Goal: Task Accomplishment & Management: Manage account settings

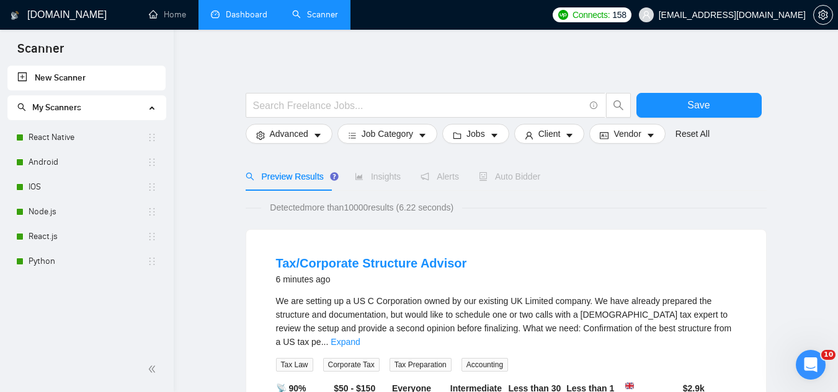
click at [247, 16] on link "Dashboard" at bounding box center [239, 14] width 56 height 11
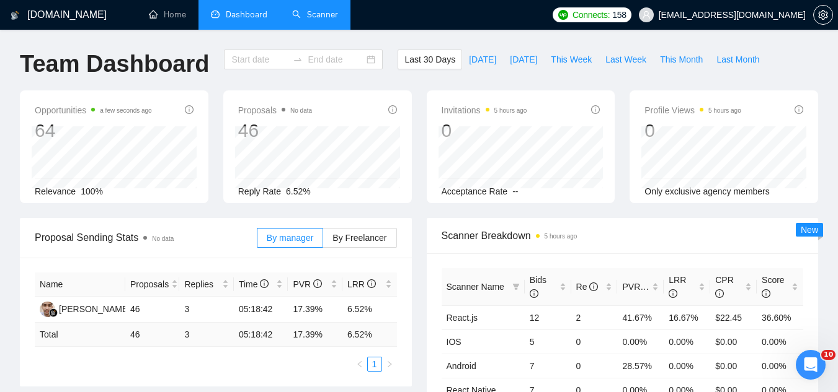
type input "[DATE]"
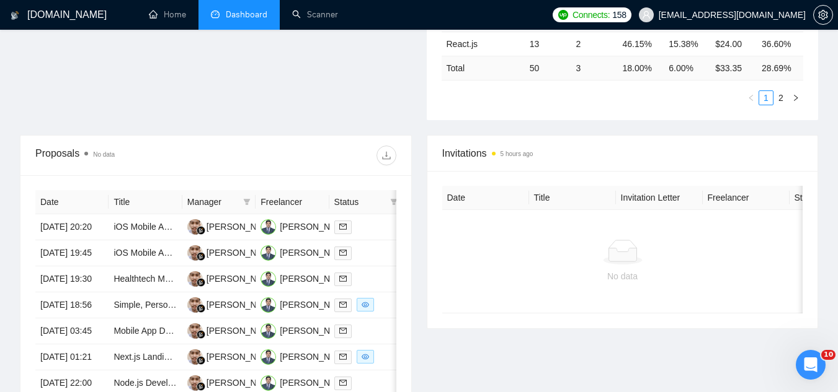
scroll to position [372, 0]
click at [165, 239] on td "iOS Mobile App Development for Addiction Recovery Community" at bounding box center [145, 226] width 73 height 26
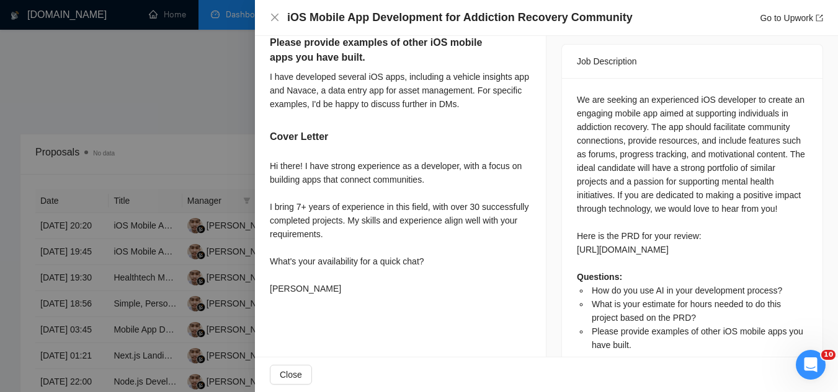
scroll to position [526, 0]
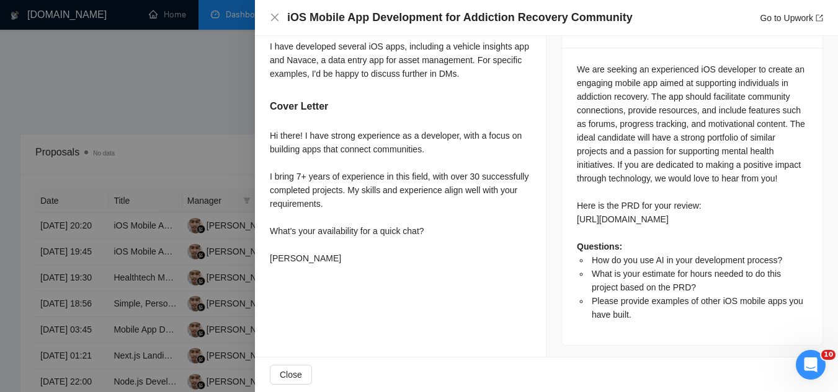
click at [215, 97] on div at bounding box center [419, 196] width 838 height 392
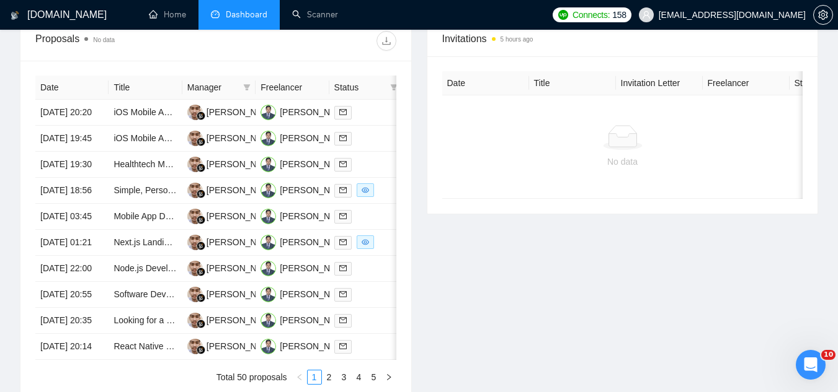
scroll to position [496, 0]
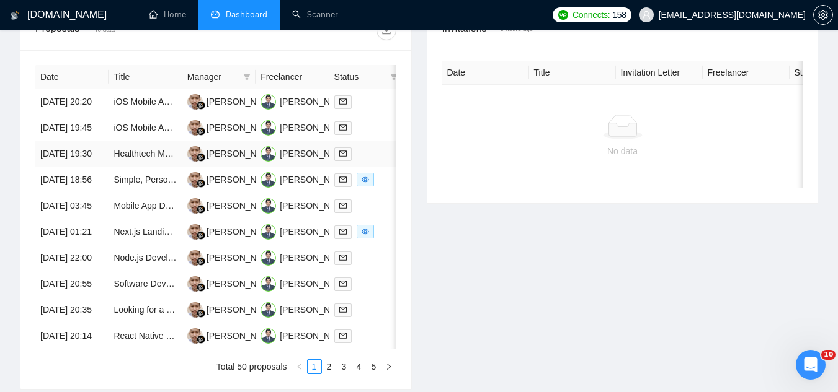
click at [141, 167] on td "Healthtech Mobile app development" at bounding box center [145, 154] width 73 height 26
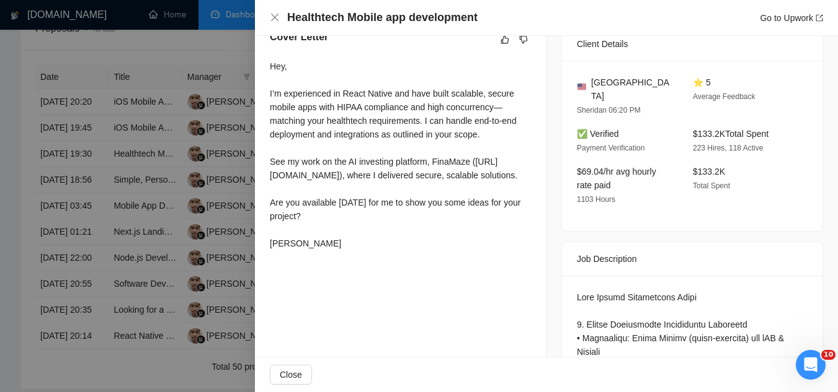
scroll to position [340, 0]
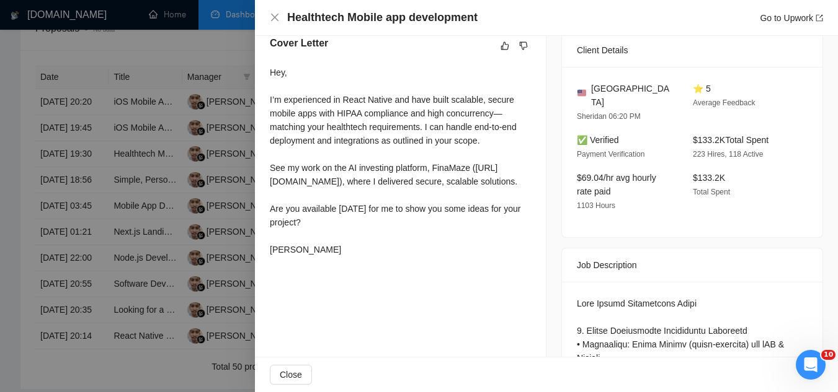
click at [140, 53] on div at bounding box center [419, 196] width 838 height 392
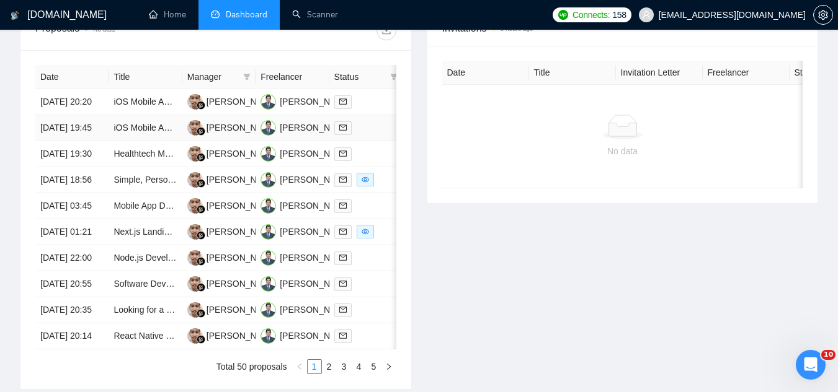
click at [144, 141] on td "iOS Mobile App Developer Needed for Exciting Productivity App" at bounding box center [145, 128] width 73 height 26
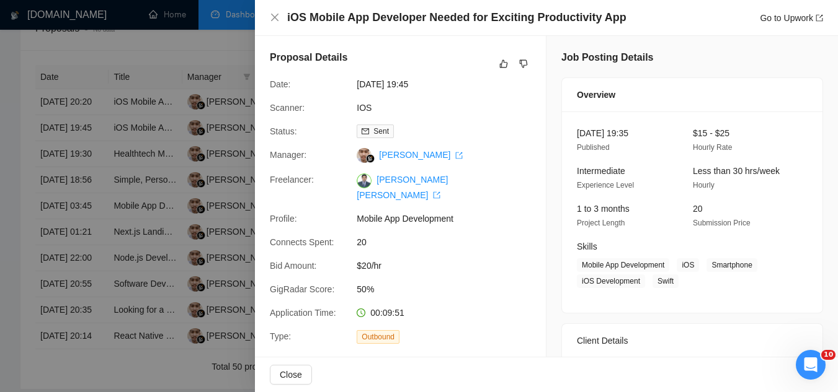
scroll to position [0, 0]
click at [164, 118] on div at bounding box center [419, 196] width 838 height 392
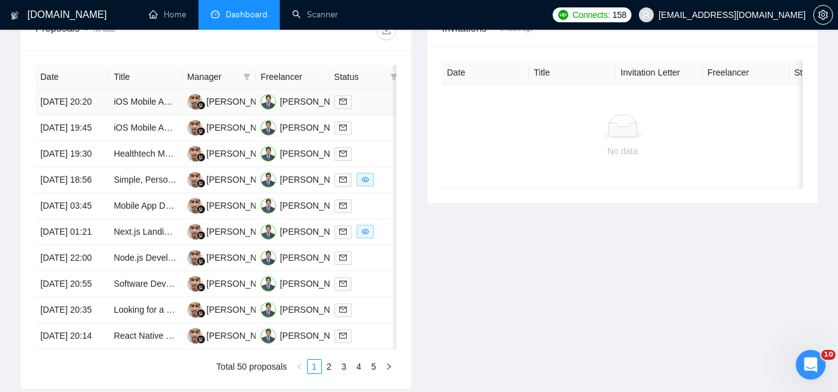
click at [164, 115] on td "iOS Mobile App Development for Addiction Recovery Community" at bounding box center [145, 102] width 73 height 26
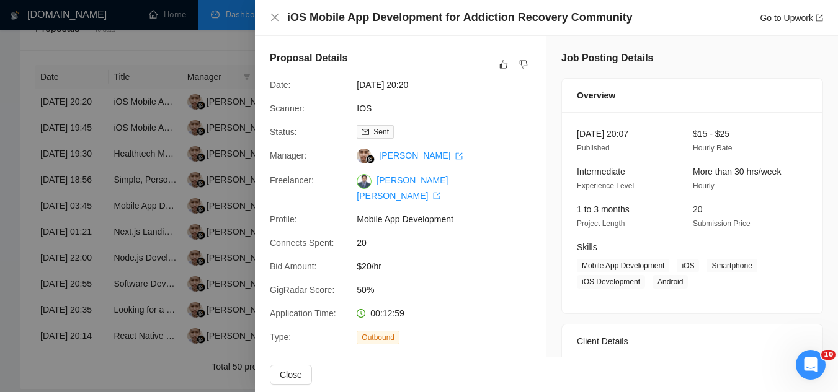
click at [153, 157] on div at bounding box center [419, 196] width 838 height 392
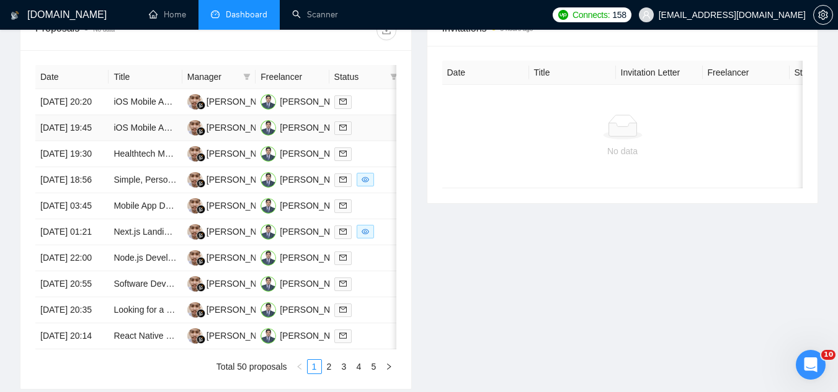
click at [153, 141] on td "iOS Mobile App Developer Needed for Exciting Productivity App" at bounding box center [145, 128] width 73 height 26
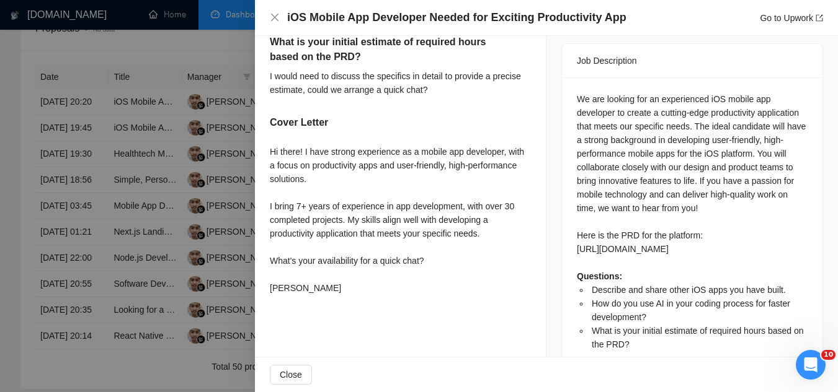
scroll to position [248, 0]
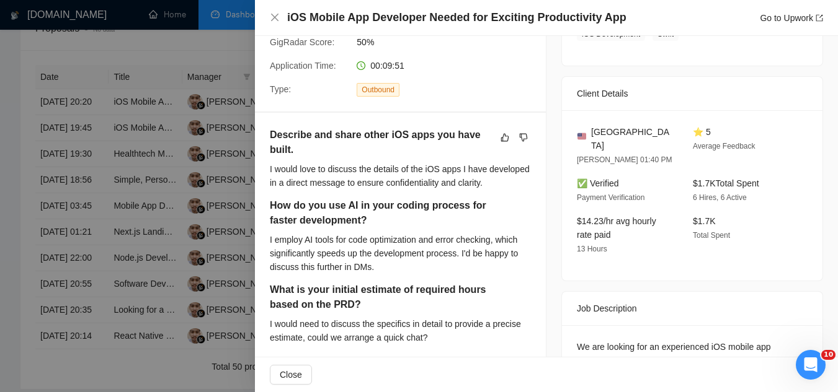
click at [180, 57] on div at bounding box center [419, 196] width 838 height 392
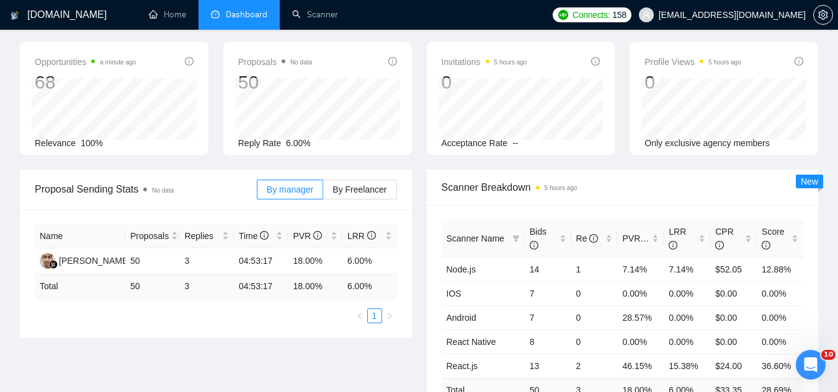
scroll to position [0, 0]
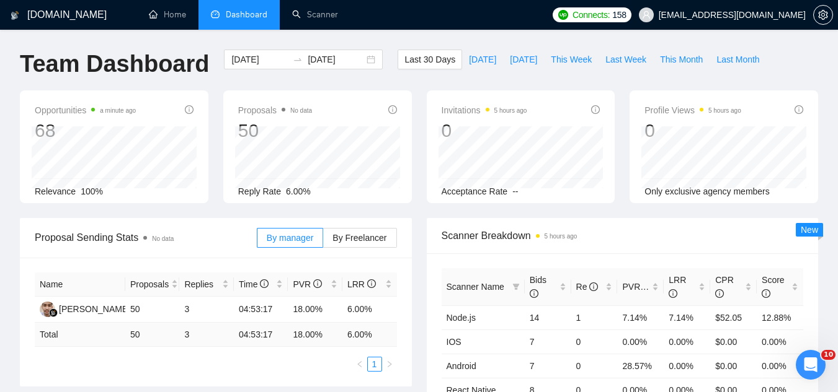
click at [729, 15] on span "[EMAIL_ADDRESS][DOMAIN_NAME]" at bounding box center [731, 15] width 147 height 0
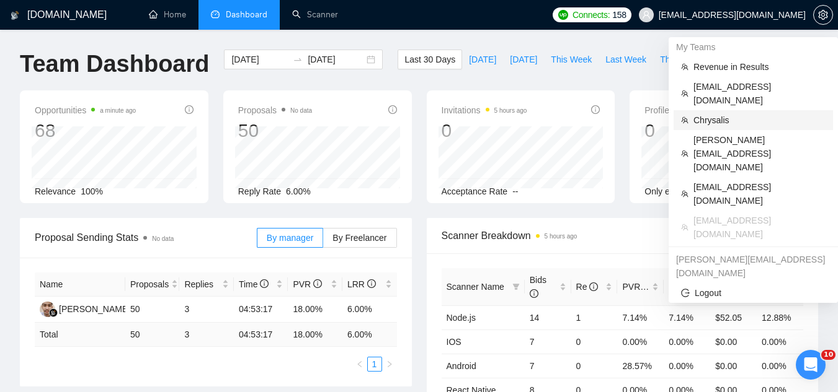
click at [720, 113] on span "Chrysalis" at bounding box center [759, 120] width 132 height 14
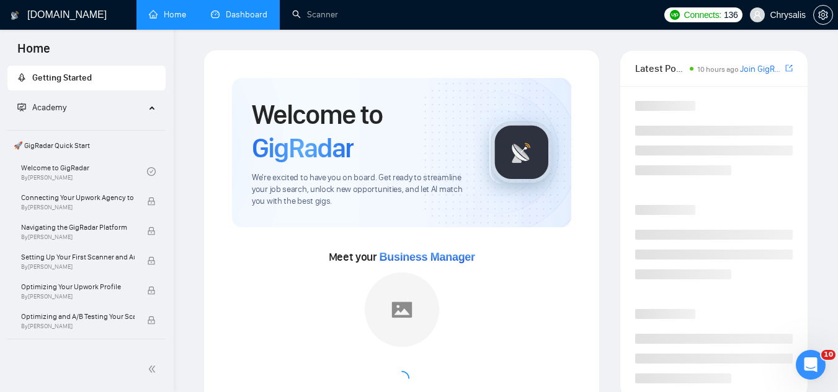
click at [260, 20] on link "Dashboard" at bounding box center [239, 14] width 56 height 11
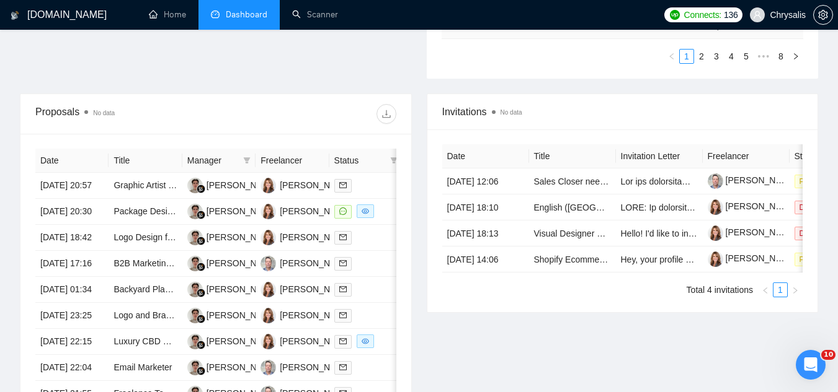
scroll to position [434, 0]
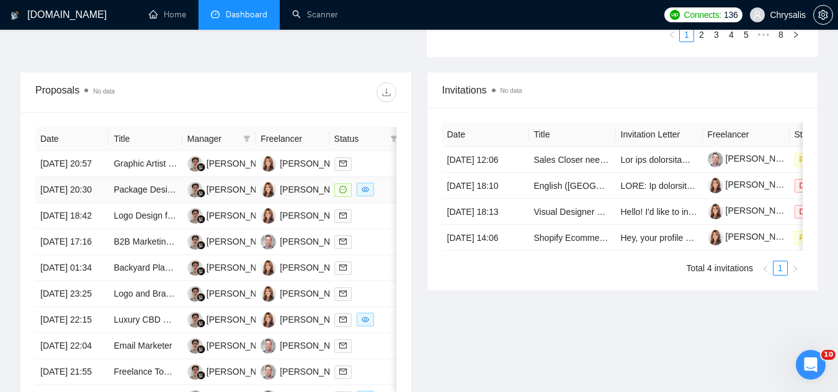
click at [133, 203] on td "Package Design for Baby Sticker Product" at bounding box center [145, 190] width 73 height 26
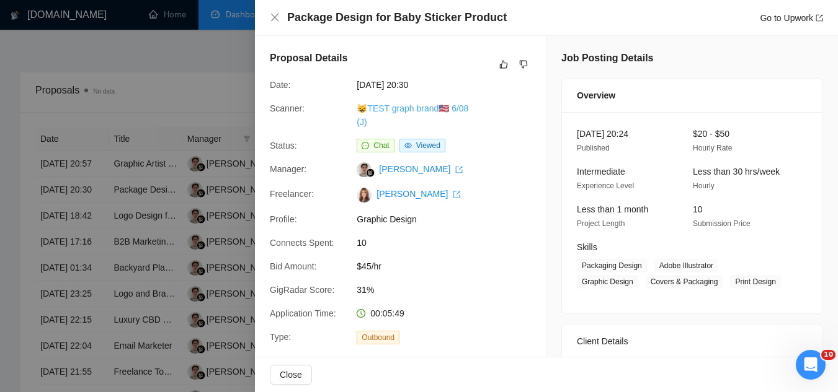
click at [392, 107] on link "😸TEST graph brand🇺🇸 6/08 (J)" at bounding box center [413, 116] width 112 height 24
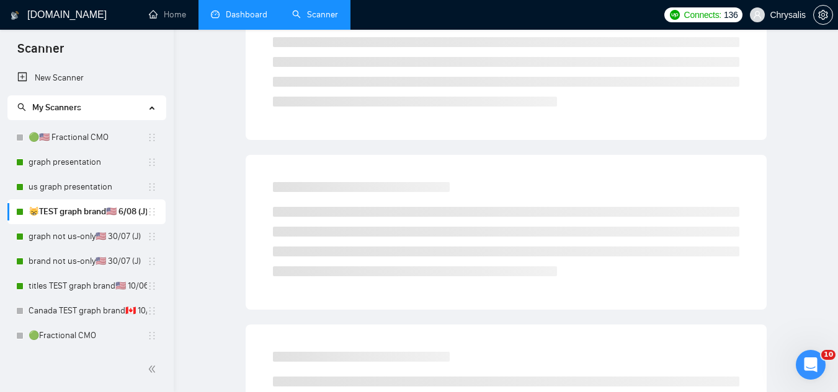
scroll to position [50, 0]
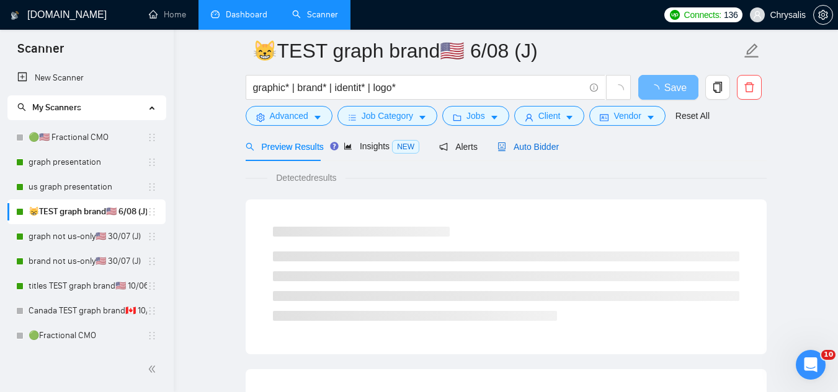
click at [534, 150] on span "Auto Bidder" at bounding box center [527, 147] width 61 height 10
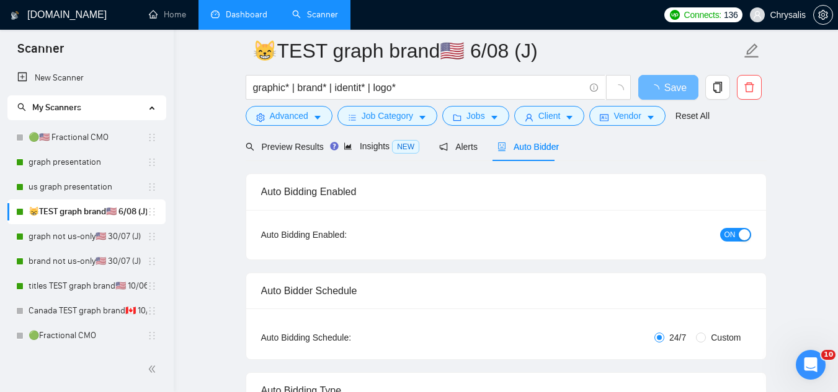
radio input "false"
radio input "true"
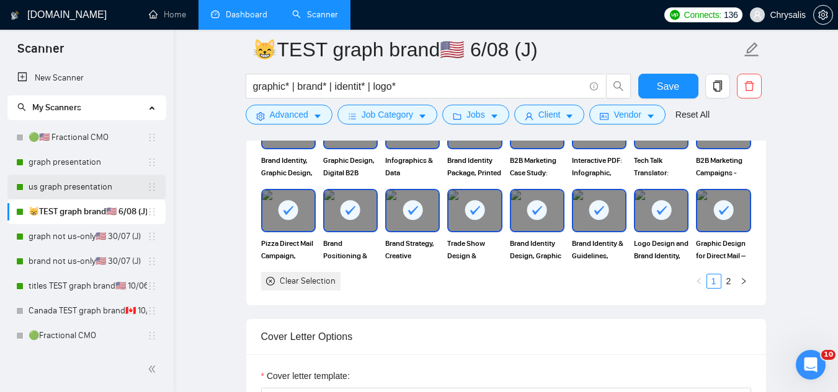
scroll to position [1228, 0]
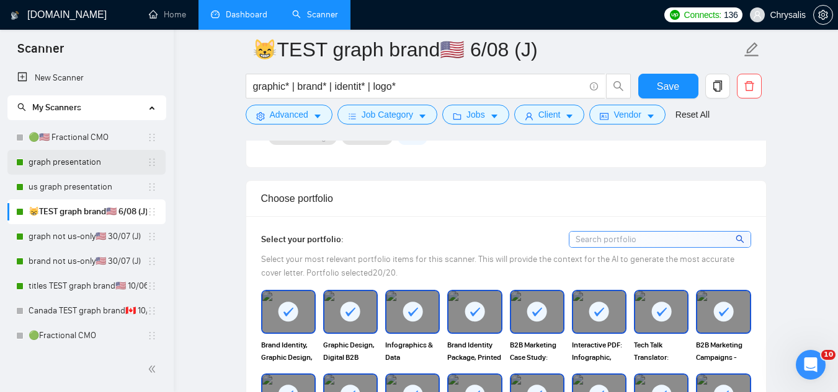
click at [72, 165] on link "graph presentation" at bounding box center [88, 162] width 118 height 25
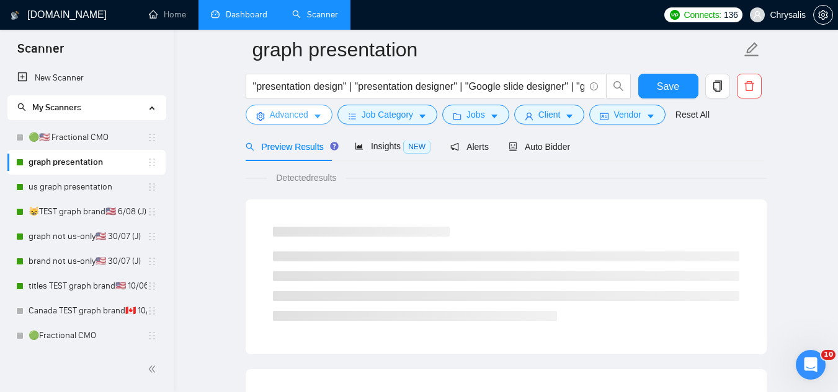
scroll to position [796, 0]
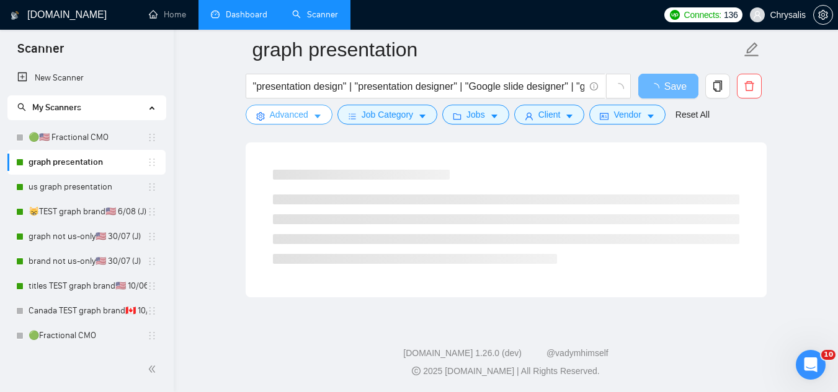
click at [286, 115] on span "Advanced" at bounding box center [289, 115] width 38 height 14
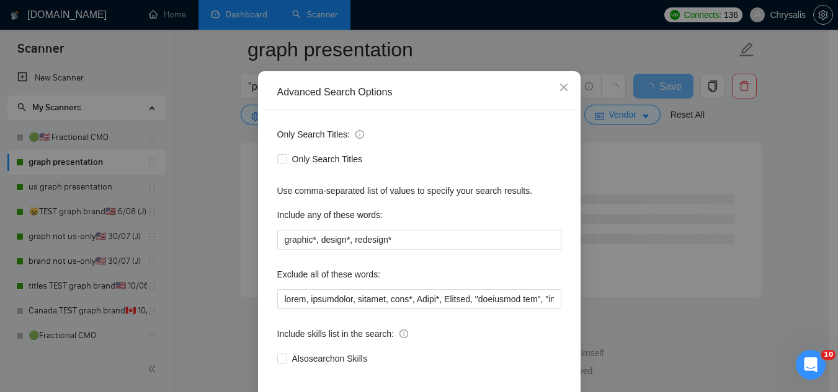
scroll to position [123, 0]
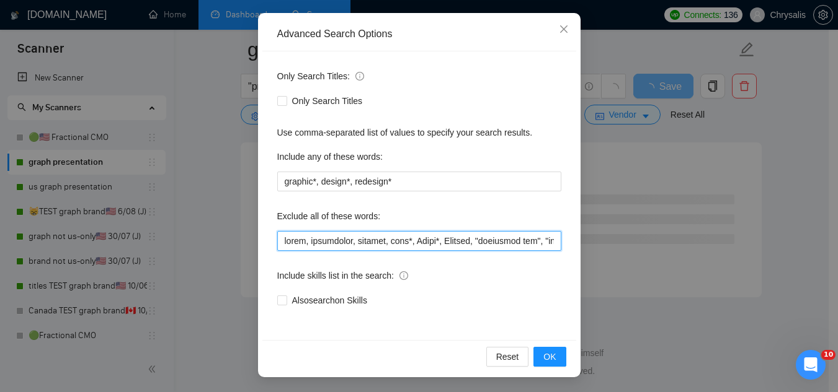
click at [277, 240] on input "text" at bounding box center [419, 241] width 284 height 20
paste input "baby"
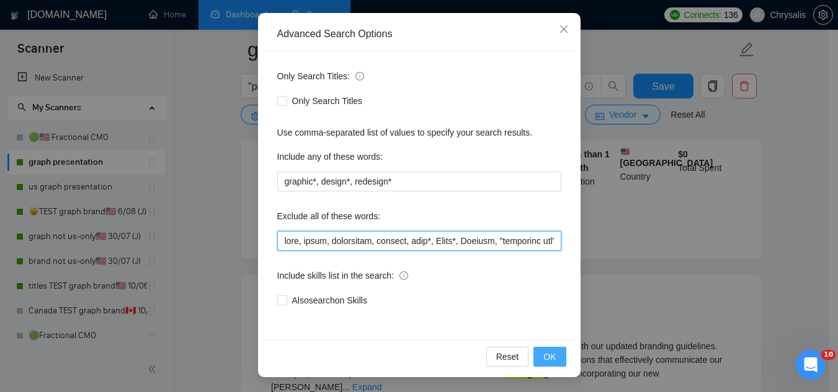
type input "baby, excel, furnishing, furnish, sock*, Short*, Apparel, "pinterest ads", "mod…"
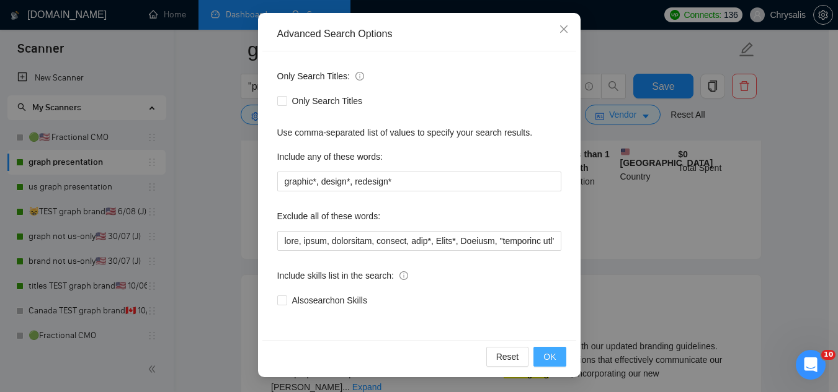
click at [543, 361] on span "OK" at bounding box center [549, 357] width 12 height 14
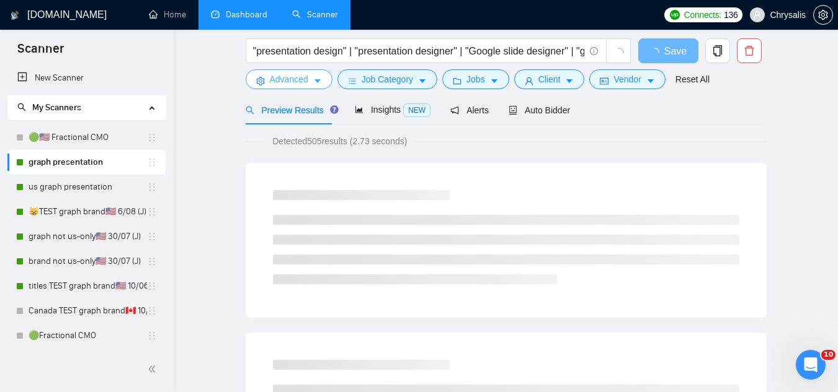
scroll to position [0, 0]
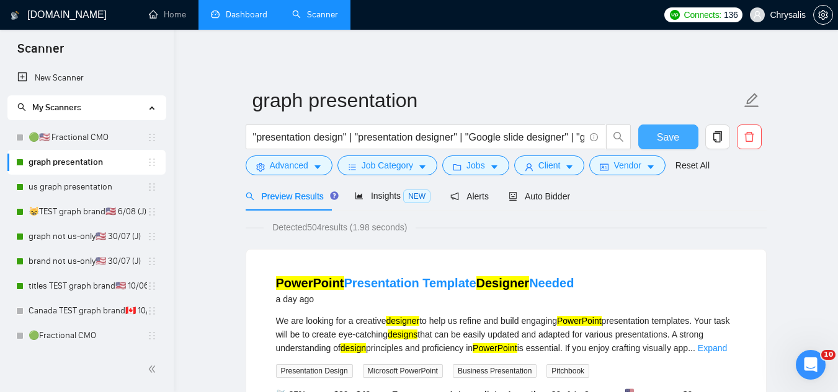
click at [652, 140] on button "Save" at bounding box center [668, 137] width 60 height 25
click at [109, 193] on link "us graph presentation" at bounding box center [88, 187] width 118 height 25
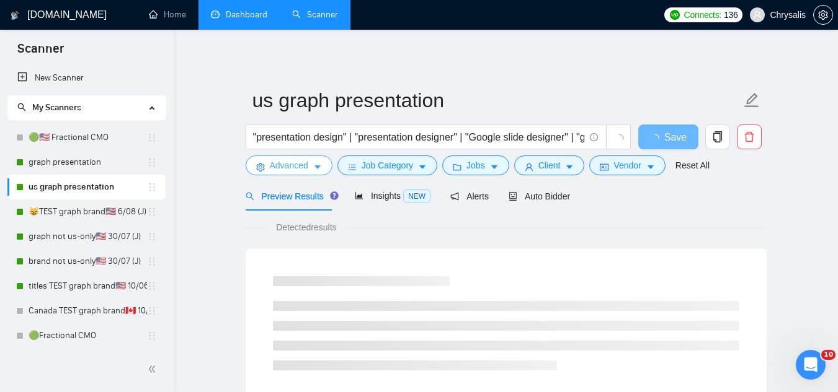
click at [276, 170] on span "Advanced" at bounding box center [289, 166] width 38 height 14
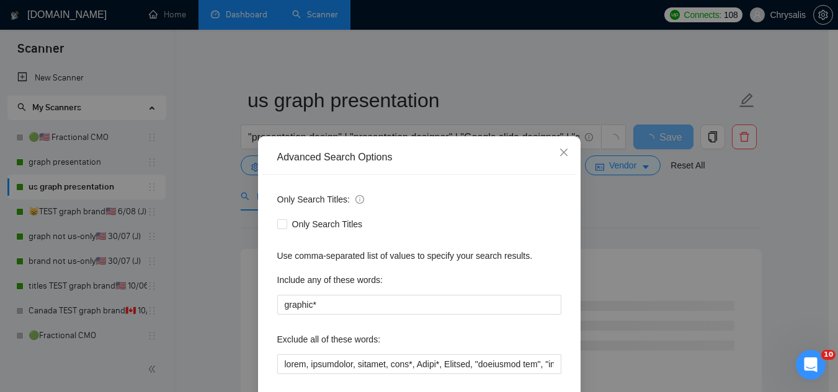
scroll to position [123, 0]
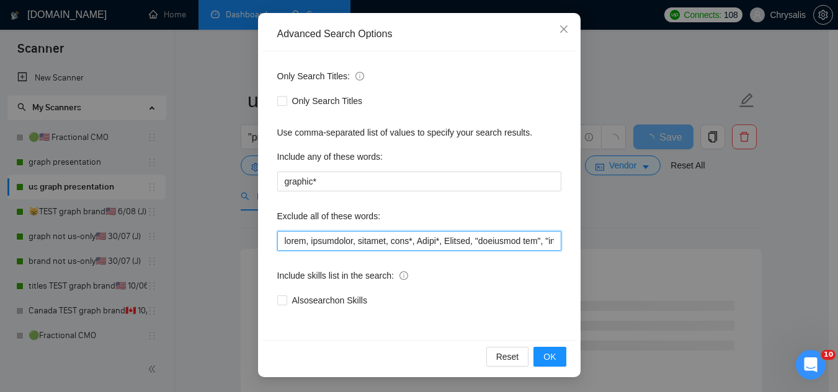
click at [277, 244] on input "text" at bounding box center [419, 241] width 284 height 20
paste input "baby"
type input "baby, excel, furnishing, furnish, sock*, Short*, Apparel, "pinterest ads", "mod…"
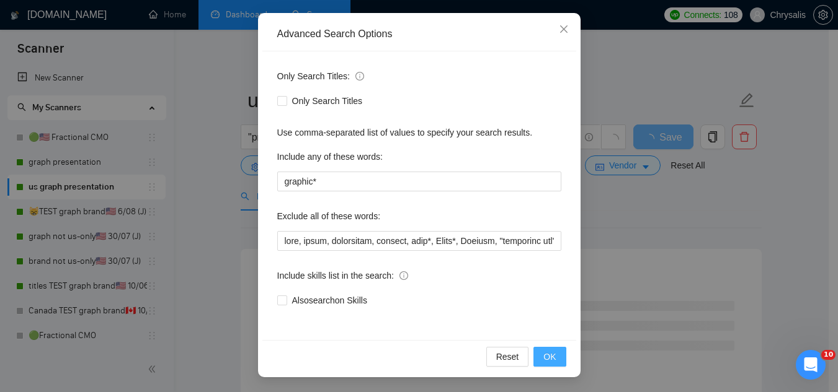
click at [549, 357] on span "OK" at bounding box center [549, 357] width 12 height 14
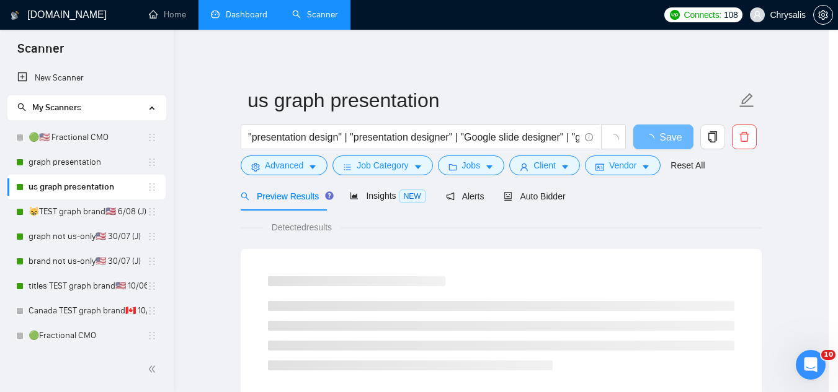
scroll to position [61, 0]
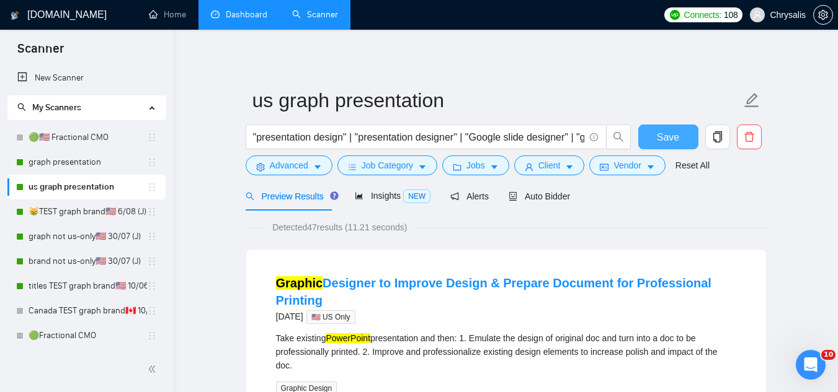
click at [654, 139] on button "Save" at bounding box center [668, 137] width 60 height 25
click at [56, 216] on link "😸TEST graph brand🇺🇸 6/08 (J)" at bounding box center [88, 212] width 118 height 25
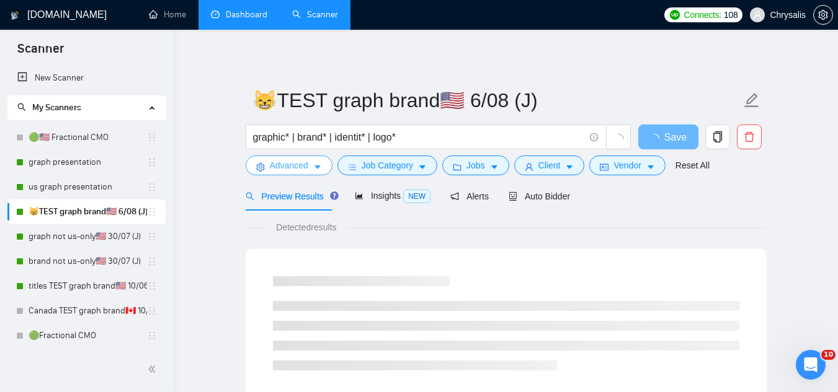
click at [267, 173] on button "Advanced" at bounding box center [289, 166] width 87 height 20
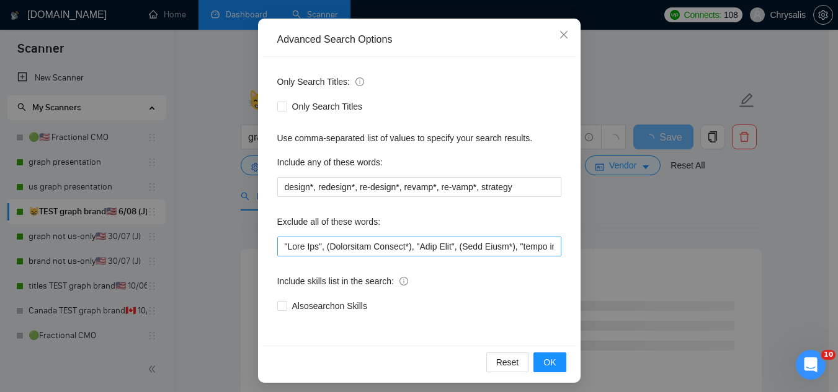
scroll to position [123, 0]
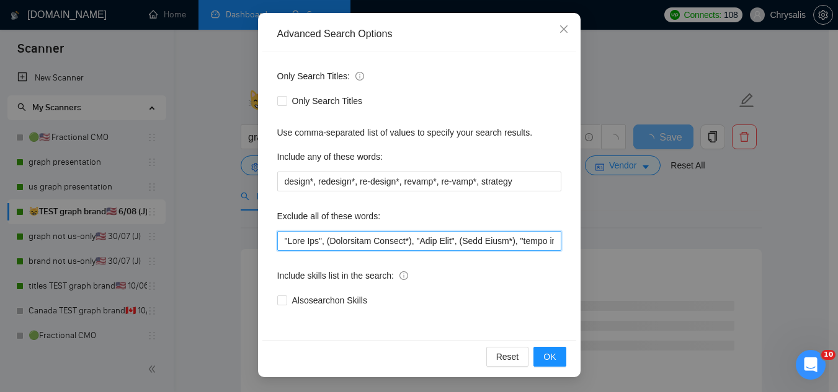
click at [277, 247] on input "text" at bounding box center [419, 241] width 284 height 20
paste input "baby"
type input "baby, "Line Art", (Embroidery Graphic*), "Card Game", (Wall Mural*), "event coo…"
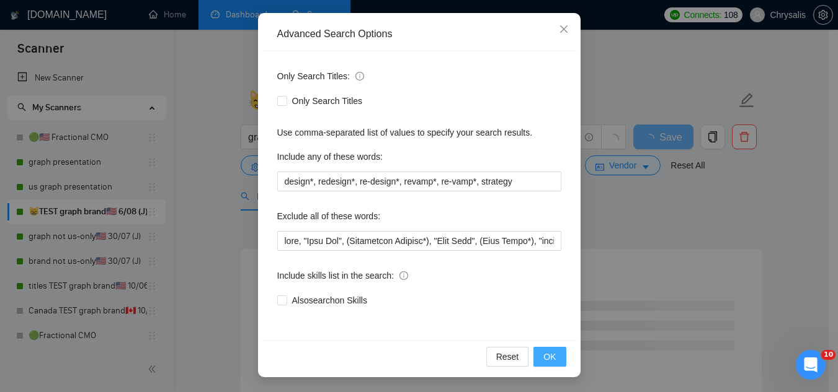
click at [552, 358] on button "OK" at bounding box center [549, 357] width 32 height 20
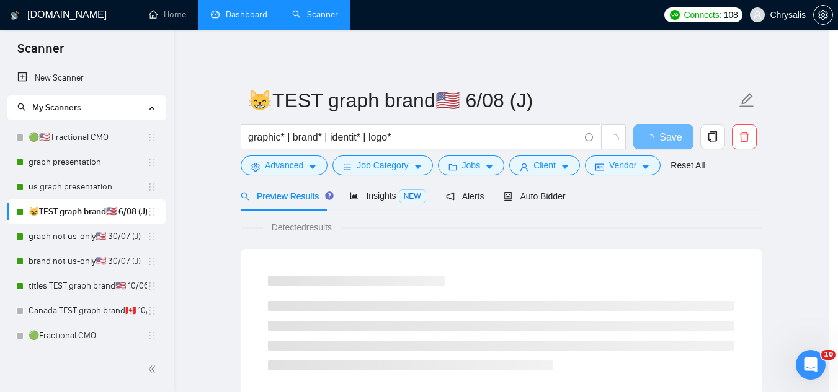
scroll to position [61, 0]
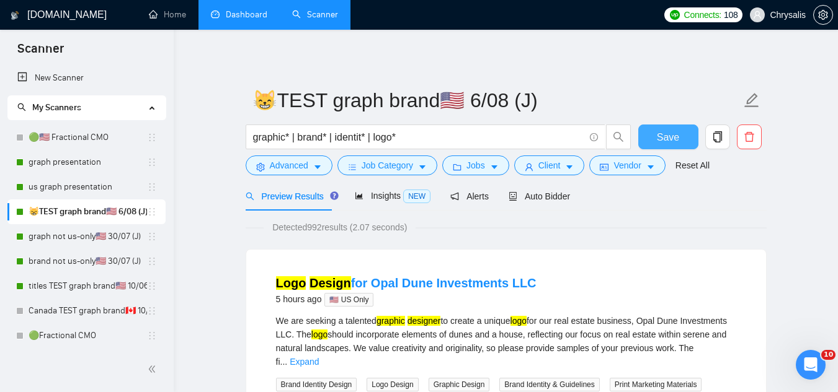
click at [665, 134] on span "Save" at bounding box center [668, 138] width 22 height 16
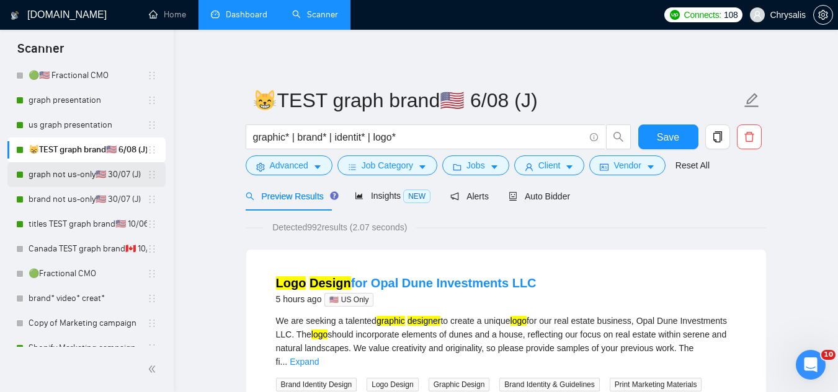
click at [63, 177] on link "graph not us-only🇺🇸 30/07 (J)" at bounding box center [88, 174] width 118 height 25
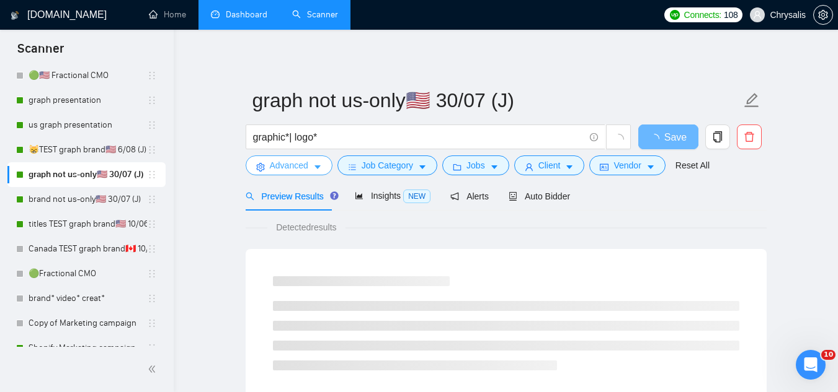
click at [275, 164] on span "Advanced" at bounding box center [289, 166] width 38 height 14
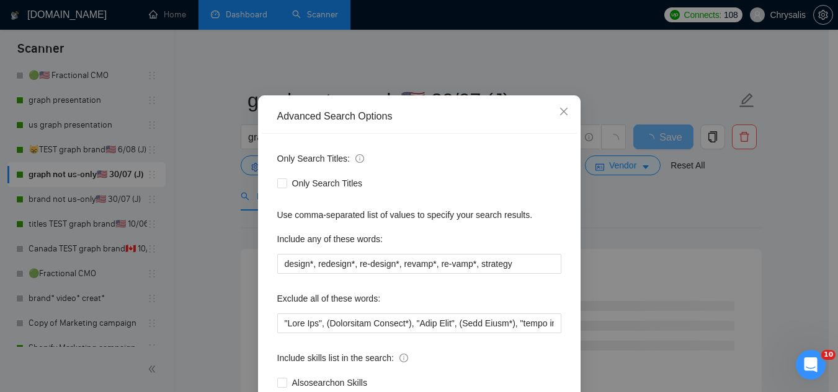
scroll to position [62, 0]
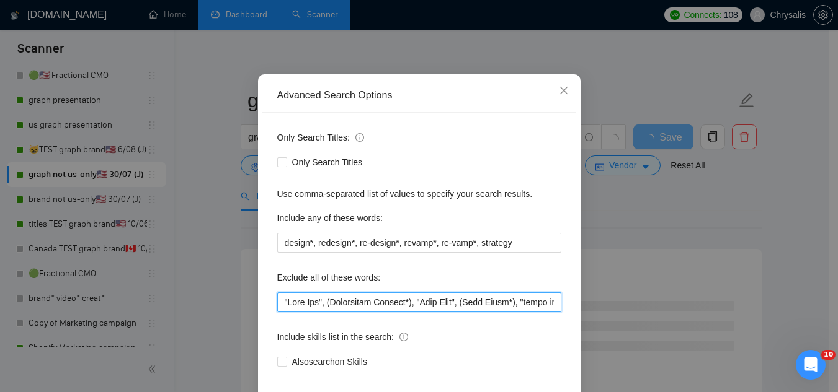
click at [277, 299] on input "text" at bounding box center [419, 303] width 284 height 20
paste input "baby"
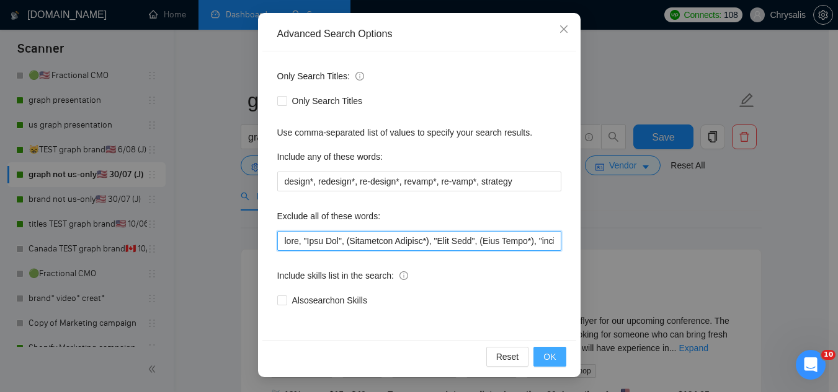
type input "baby, "Line Art", (Embroidery Graphic*), "Card Game", (Wall Mural*), "event coo…"
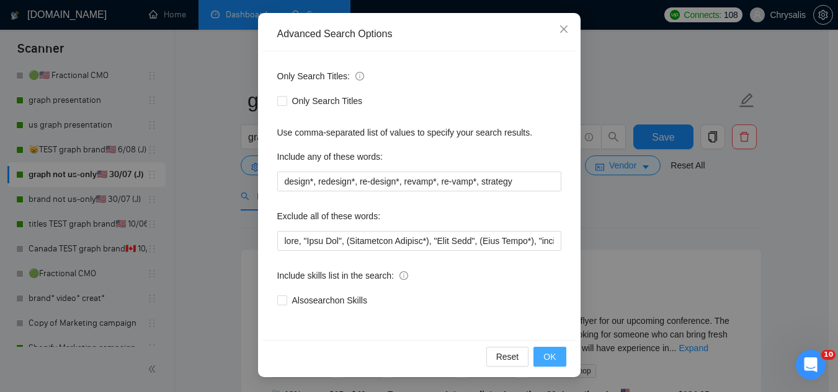
click at [546, 361] on span "OK" at bounding box center [549, 357] width 12 height 14
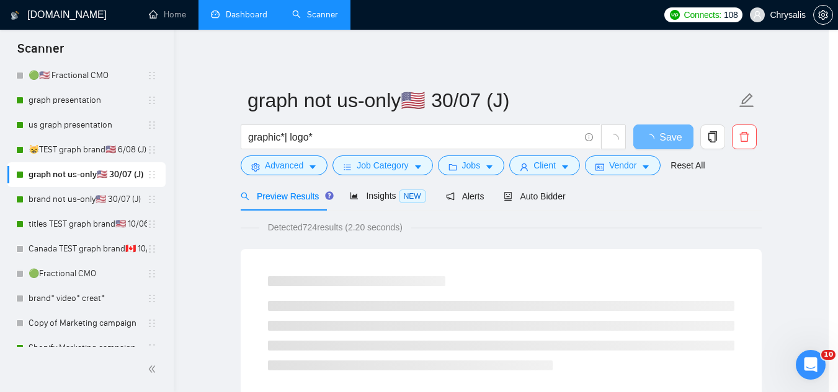
scroll to position [61, 0]
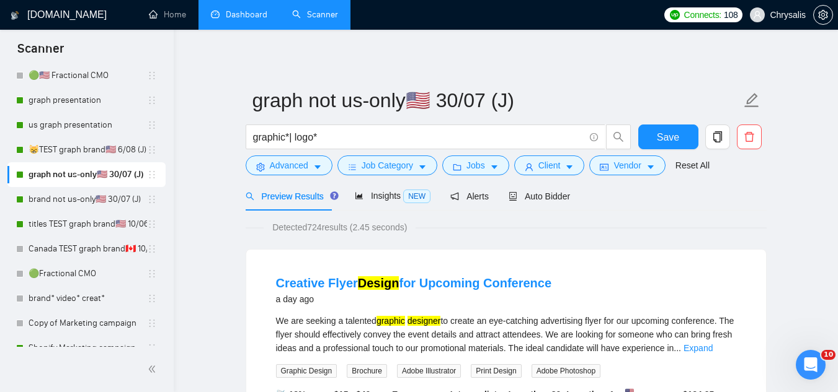
drag, startPoint x: 100, startPoint y: 200, endPoint x: 522, endPoint y: 77, distance: 439.9
click at [100, 200] on link "brand not us-only🇺🇸 30/07 (J)" at bounding box center [88, 199] width 118 height 25
click at [654, 140] on button "Save" at bounding box center [668, 137] width 60 height 25
click at [38, 206] on link "brand not us-only🇺🇸 30/07 (J)" at bounding box center [88, 199] width 118 height 25
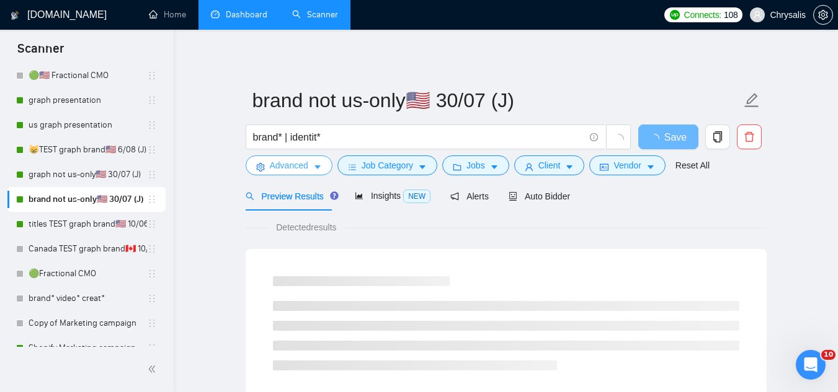
click at [281, 169] on span "Advanced" at bounding box center [289, 166] width 38 height 14
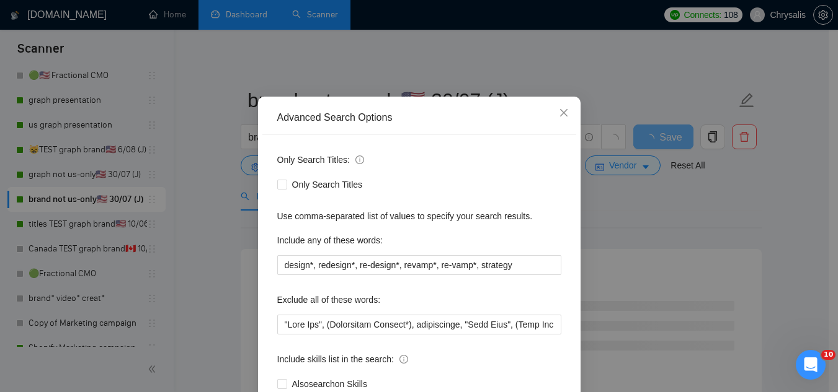
scroll to position [62, 0]
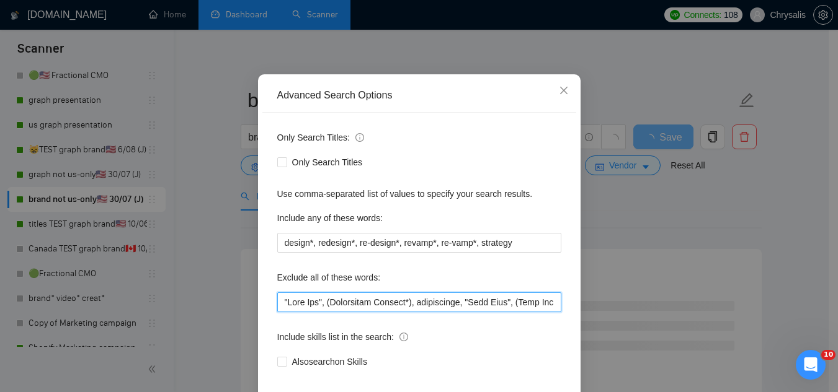
click at [277, 304] on input "text" at bounding box center [419, 303] width 284 height 20
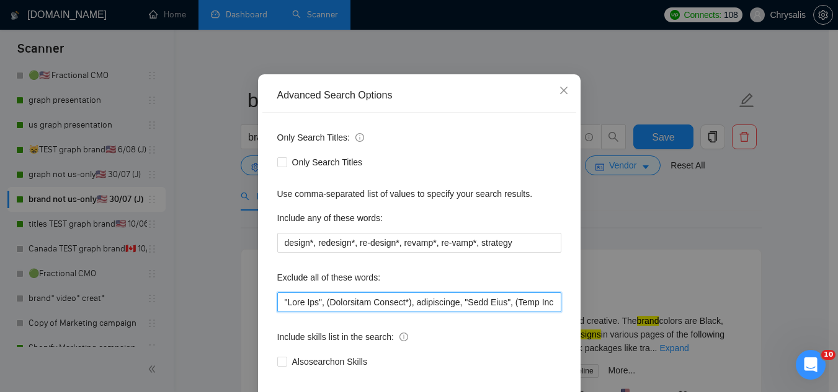
paste input "baby"
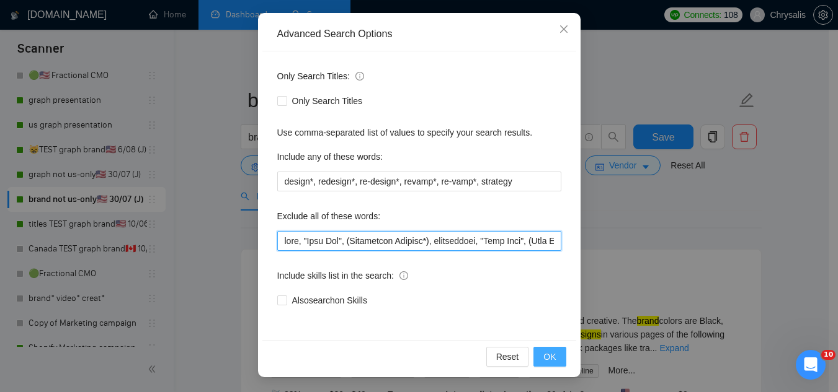
type input "baby, "Line Art", (Embroidery Graphic*), coordinator, "Card Game", (Wall Mural*…"
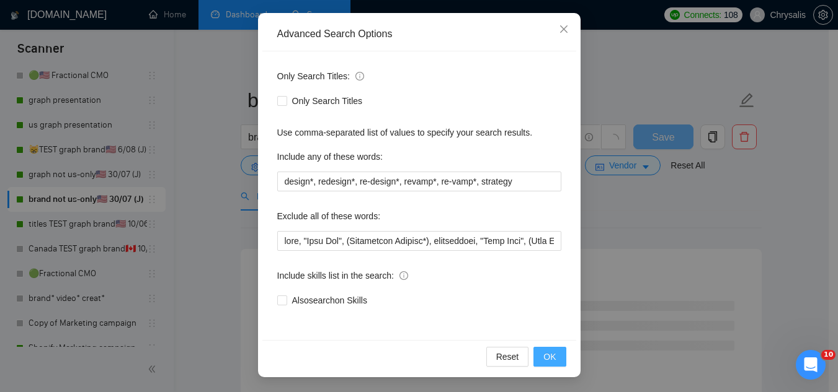
click at [551, 360] on button "OK" at bounding box center [549, 357] width 32 height 20
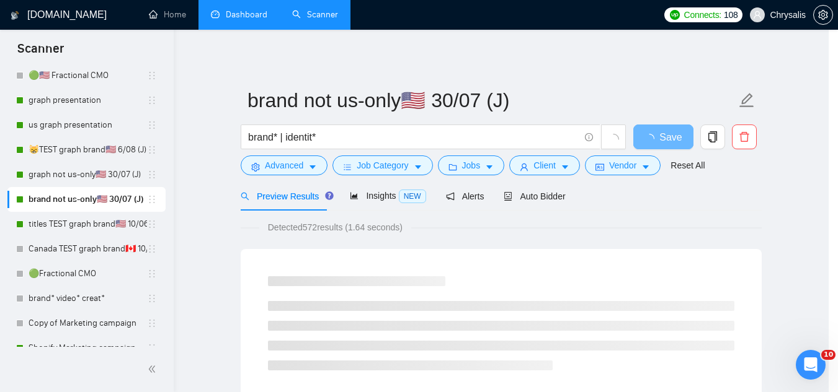
scroll to position [61, 0]
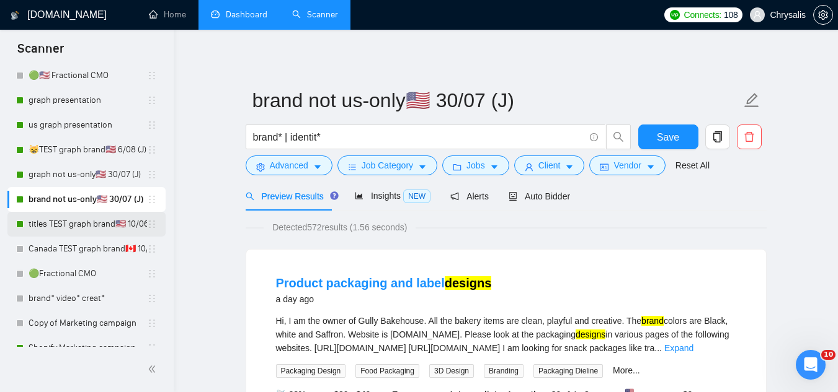
click at [42, 227] on link "titles TEST graph brand🇺🇸 10/06 (T)" at bounding box center [88, 224] width 118 height 25
click at [659, 140] on span "Save" at bounding box center [668, 138] width 22 height 16
click at [36, 226] on link "titles TEST graph brand🇺🇸 10/06 (T)" at bounding box center [88, 224] width 118 height 25
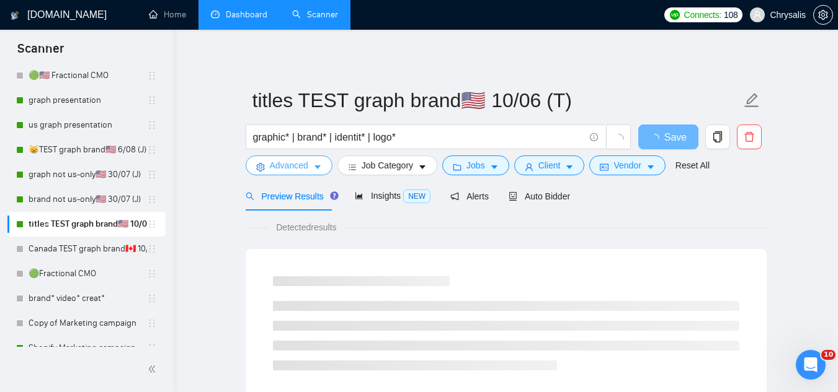
click at [291, 166] on span "Advanced" at bounding box center [289, 166] width 38 height 14
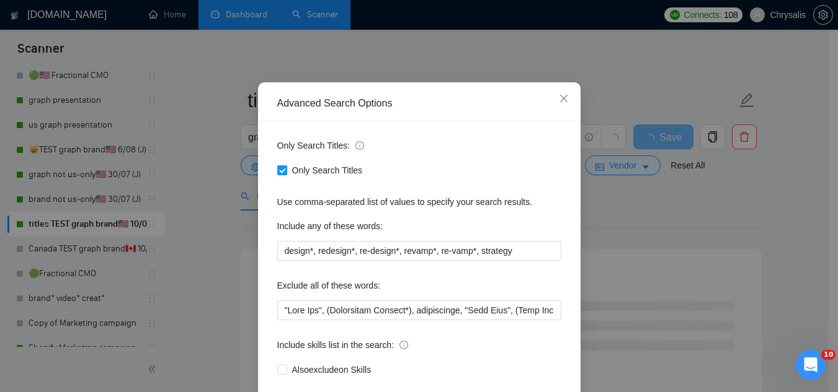
scroll to position [123, 0]
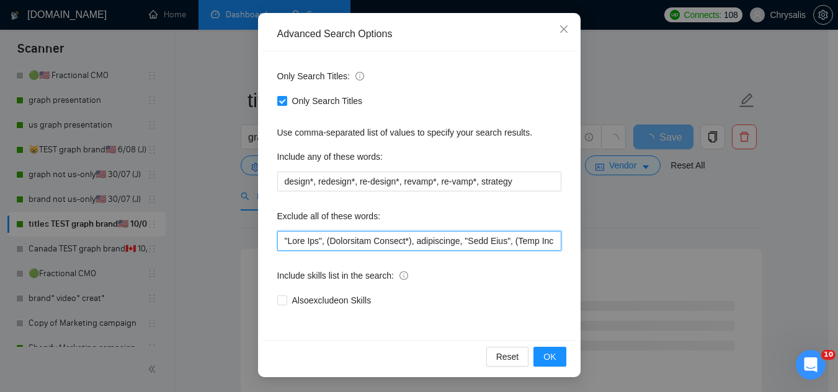
click at [277, 242] on input "text" at bounding box center [419, 241] width 284 height 20
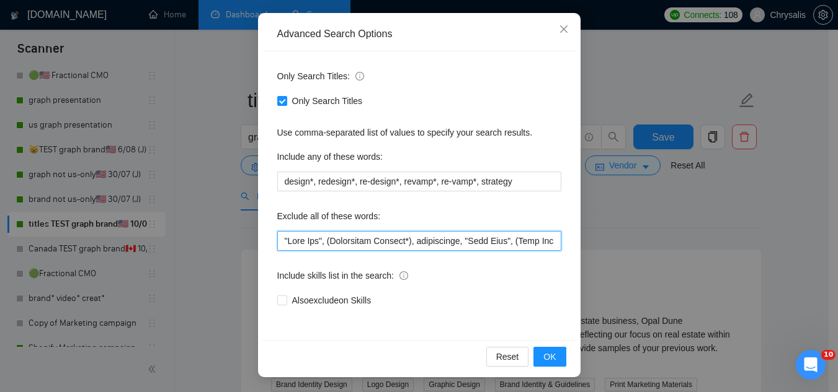
paste input "baby"
type input "baby, "Line Art", (Embroidery Graphic*), coordinator, "Card Game", (Wall Mural*…"
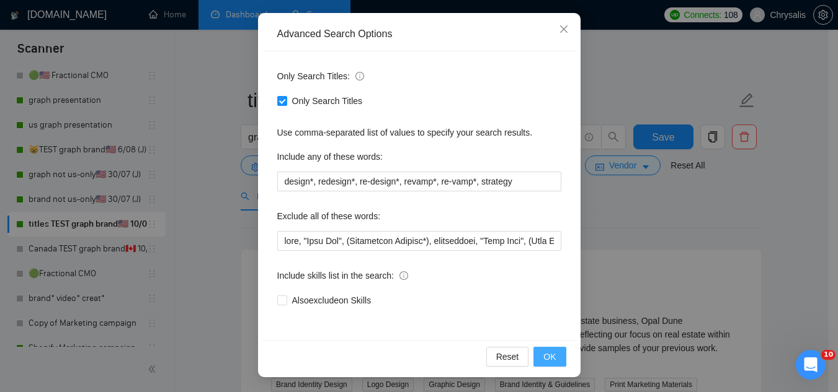
click at [543, 359] on span "OK" at bounding box center [549, 357] width 12 height 14
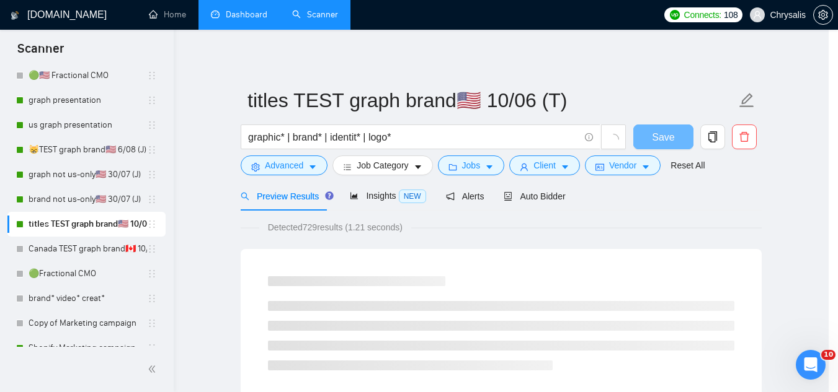
scroll to position [61, 0]
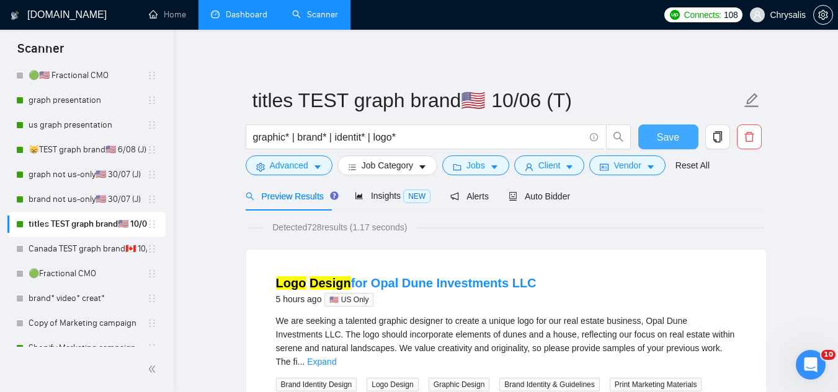
click at [676, 142] on span "Save" at bounding box center [668, 138] width 22 height 16
click at [104, 151] on link "😸TEST graph brand🇺🇸 6/08 (J)" at bounding box center [88, 150] width 118 height 25
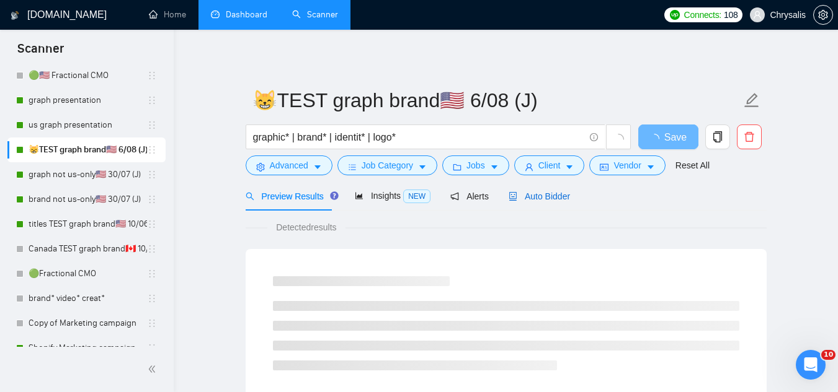
click at [528, 197] on span "Auto Bidder" at bounding box center [538, 197] width 61 height 10
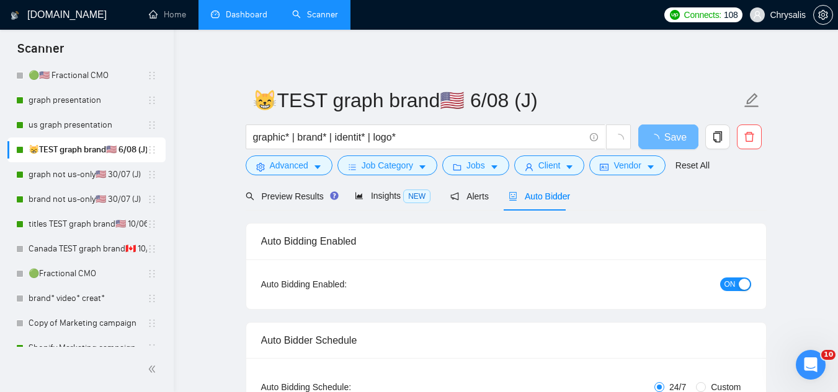
radio input "false"
radio input "true"
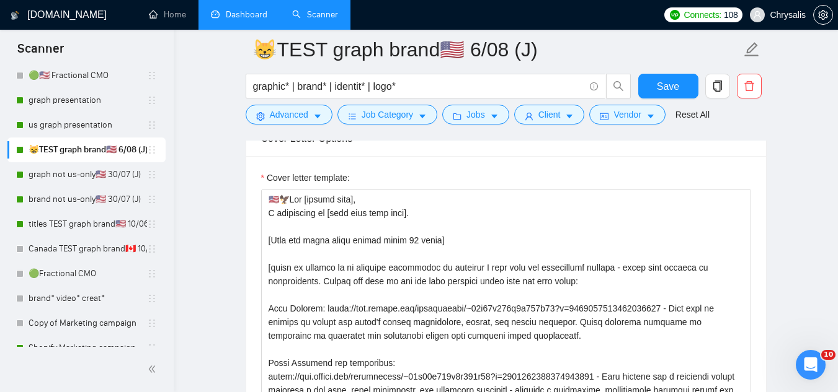
scroll to position [1612, 0]
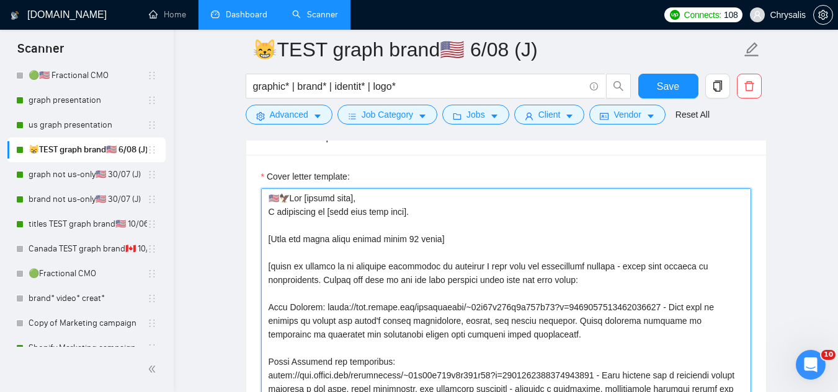
click at [381, 214] on textarea "Cover letter template:" at bounding box center [506, 327] width 490 height 279
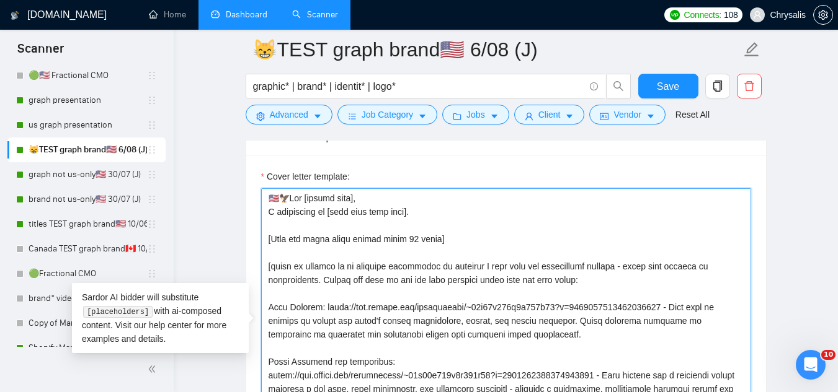
click at [381, 214] on textarea "Cover letter template:" at bounding box center [506, 327] width 490 height 279
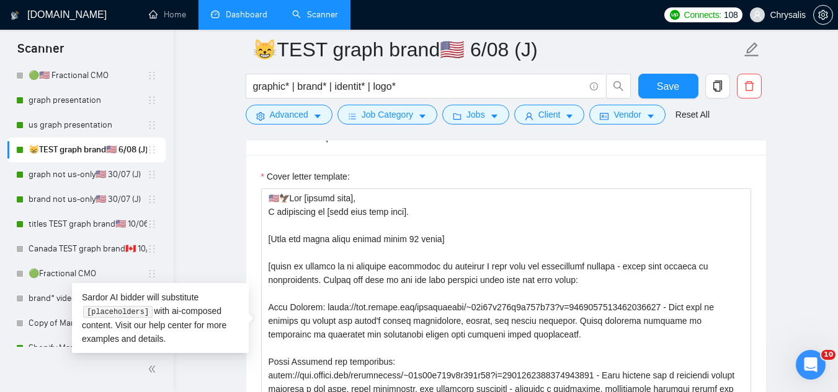
click at [253, 17] on link "Dashboard" at bounding box center [239, 14] width 56 height 11
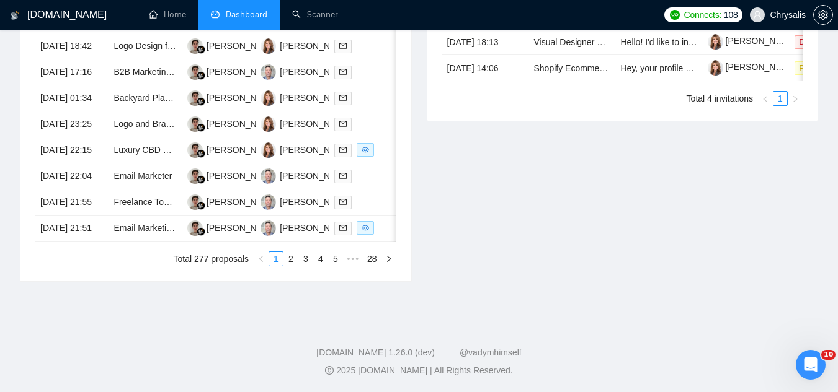
scroll to position [731, 0]
click at [291, 264] on link "2" at bounding box center [291, 259] width 14 height 14
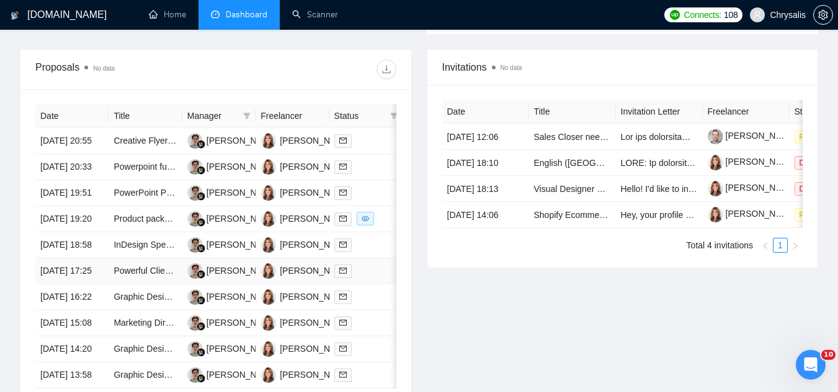
scroll to position [669, 0]
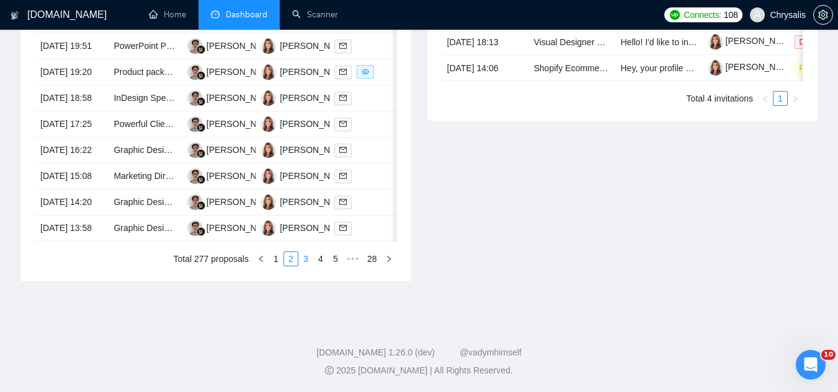
click at [307, 266] on link "3" at bounding box center [306, 259] width 14 height 14
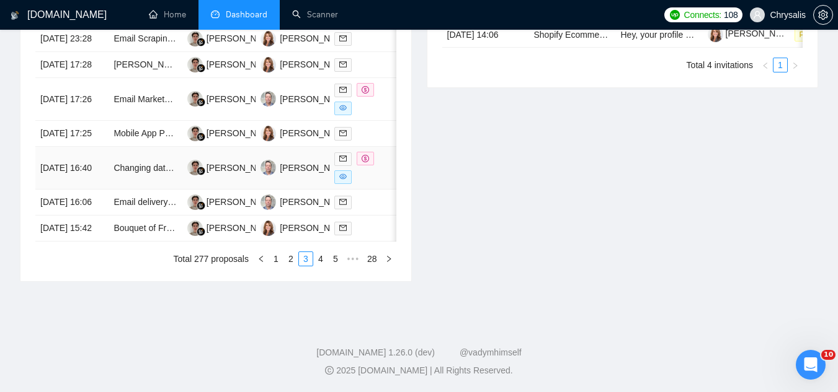
scroll to position [731, 0]
click at [319, 264] on link "4" at bounding box center [321, 259] width 14 height 14
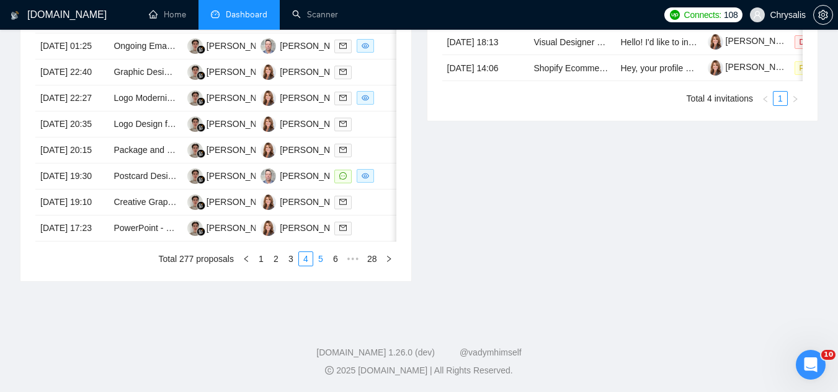
click at [316, 259] on link "5" at bounding box center [321, 259] width 14 height 14
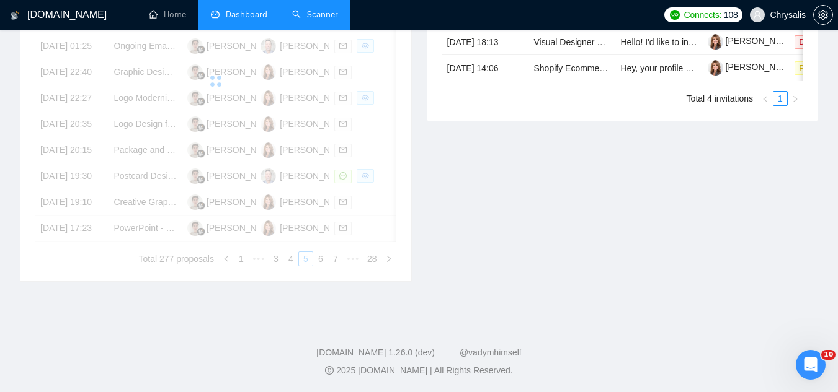
click at [319, 14] on link "Scanner" at bounding box center [315, 14] width 46 height 11
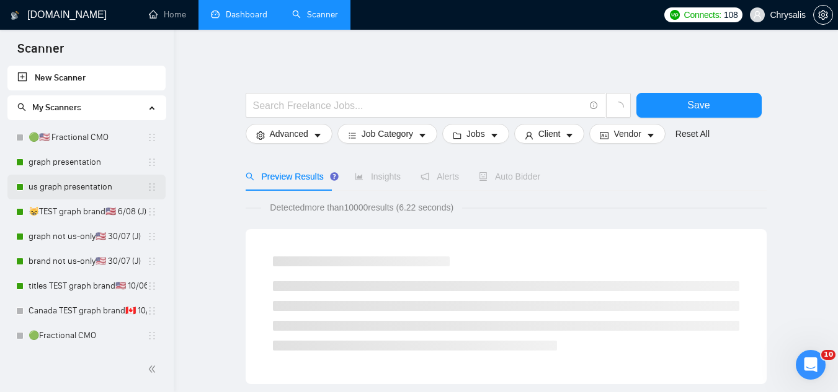
click at [105, 185] on link "us graph presentation" at bounding box center [88, 187] width 118 height 25
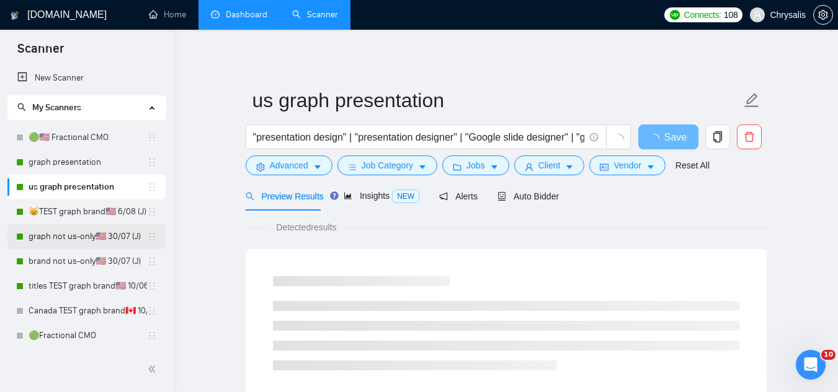
click at [86, 242] on link "graph not us-only🇺🇸 30/07 (J)" at bounding box center [88, 236] width 118 height 25
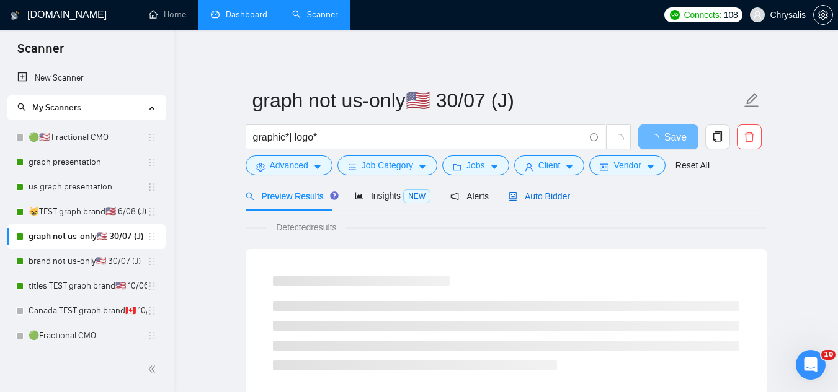
click at [524, 192] on span "Auto Bidder" at bounding box center [538, 197] width 61 height 10
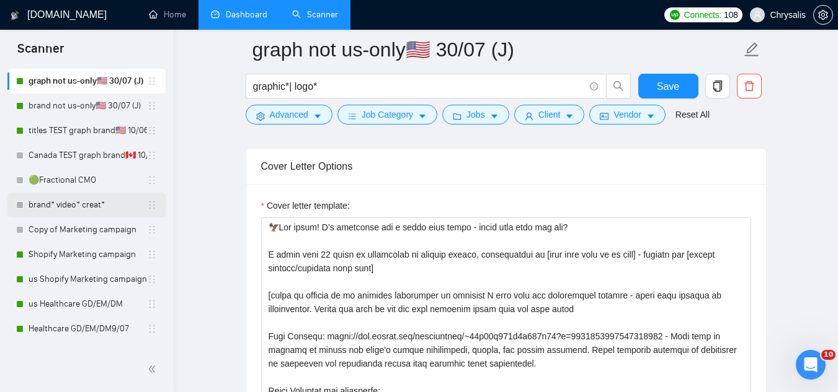
scroll to position [186, 0]
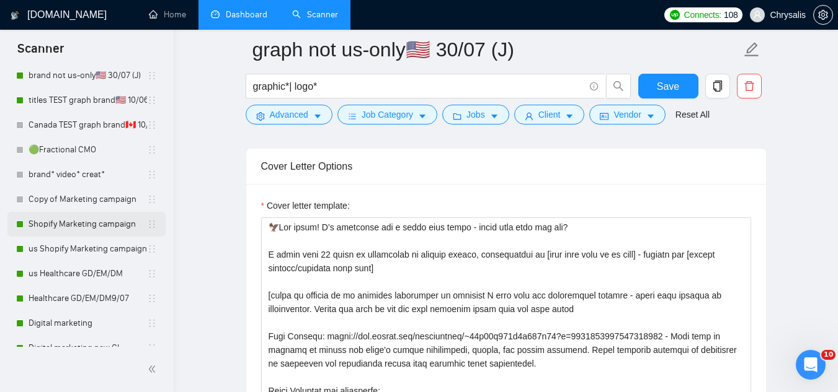
click at [66, 228] on link "Shopify Marketing campaign" at bounding box center [88, 224] width 118 height 25
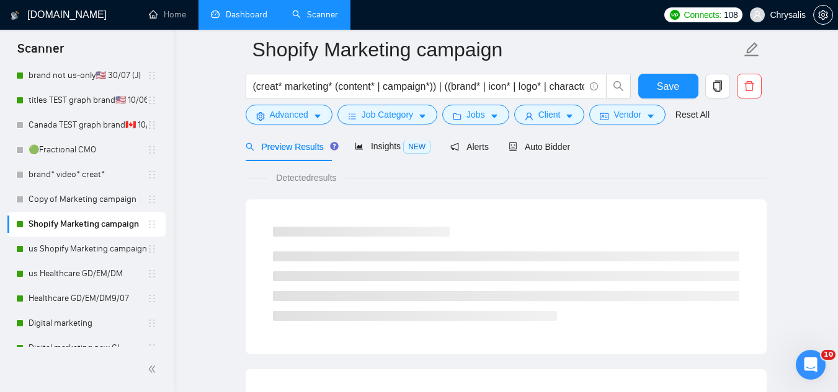
scroll to position [796, 0]
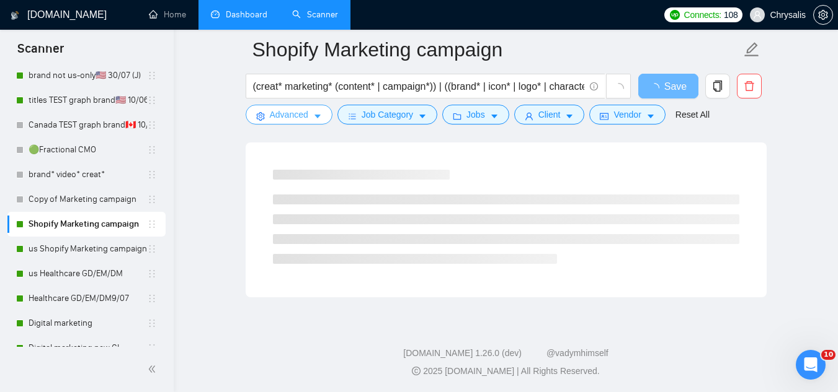
click at [288, 113] on span "Advanced" at bounding box center [289, 115] width 38 height 14
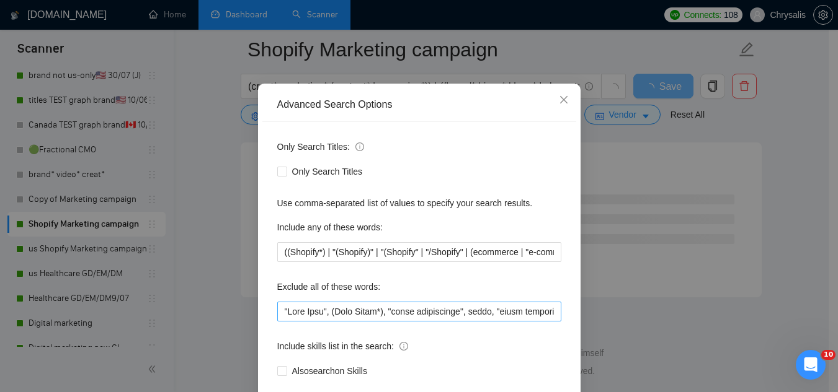
scroll to position [123, 0]
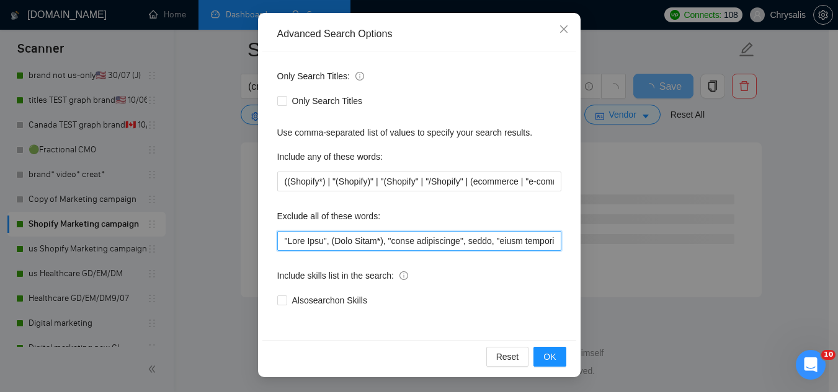
click at [277, 246] on input "text" at bounding box center [419, 241] width 284 height 20
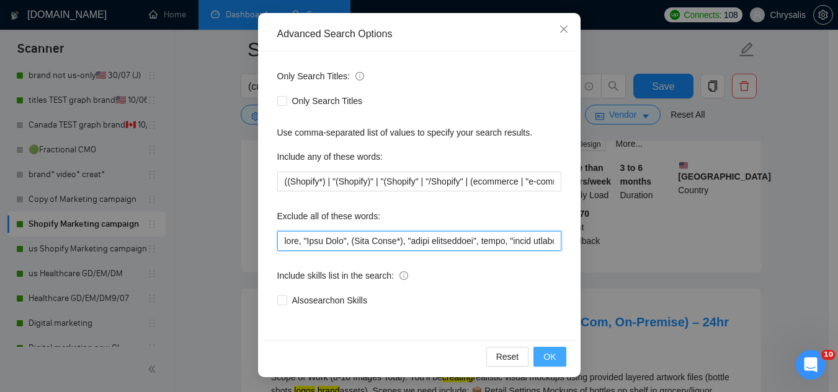
type input "baby, "Card Game", (Wall Mural*), "event coordinator", music, "color grading", …"
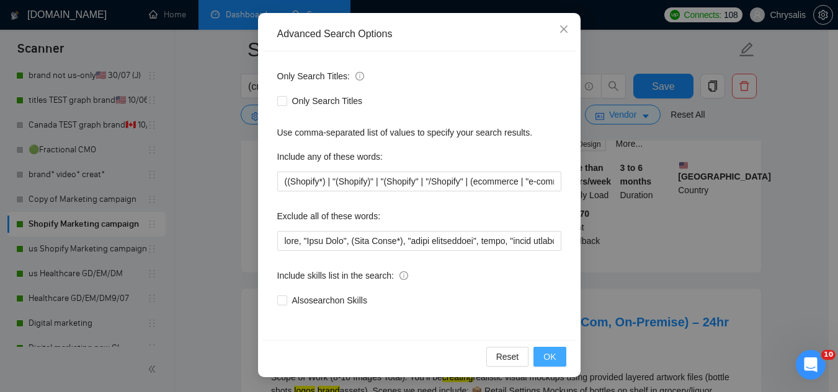
click at [544, 363] on span "OK" at bounding box center [549, 357] width 12 height 14
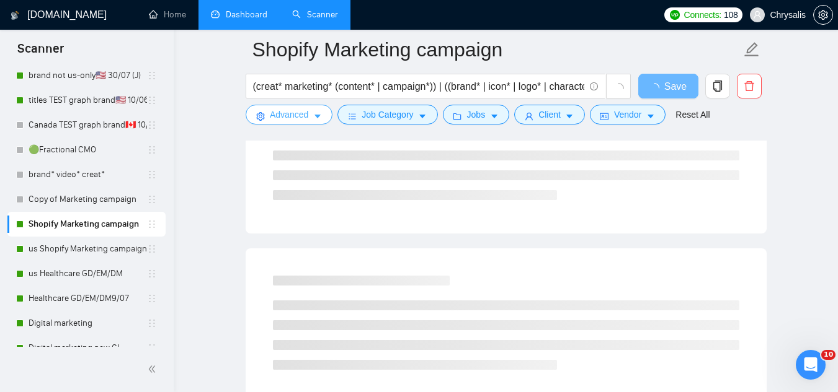
scroll to position [0, 0]
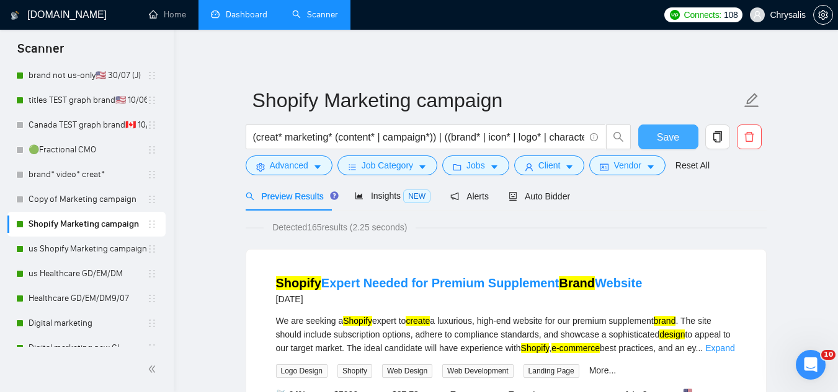
click at [673, 138] on span "Save" at bounding box center [668, 138] width 22 height 16
drag, startPoint x: 86, startPoint y: 295, endPoint x: 102, endPoint y: 288, distance: 17.5
click at [86, 295] on link "Healthcare GD/EM/DM9/07" at bounding box center [88, 298] width 118 height 25
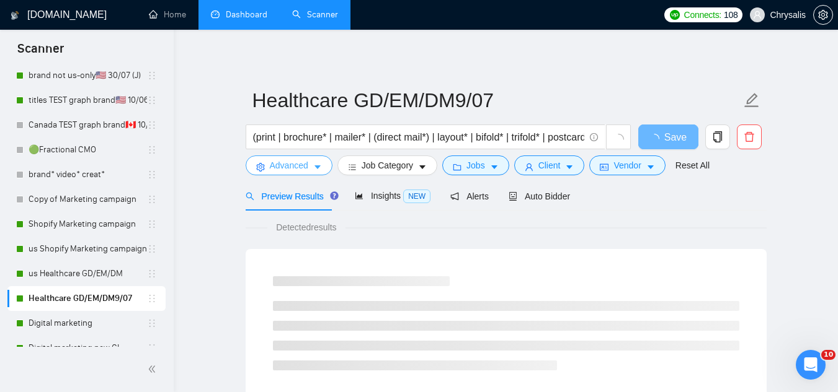
click at [274, 172] on span "Advanced" at bounding box center [289, 166] width 38 height 14
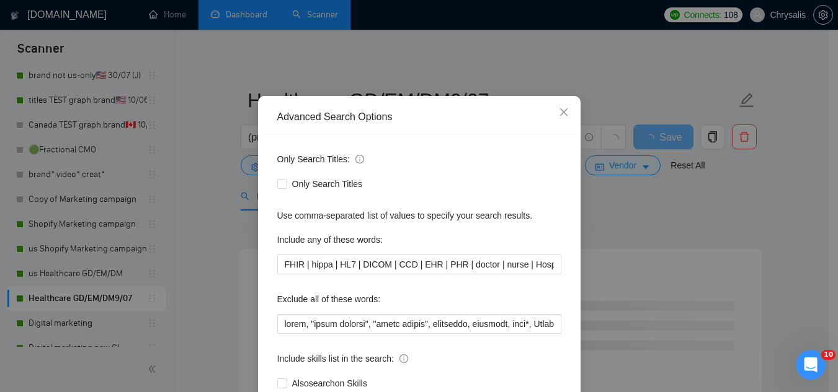
scroll to position [62, 0]
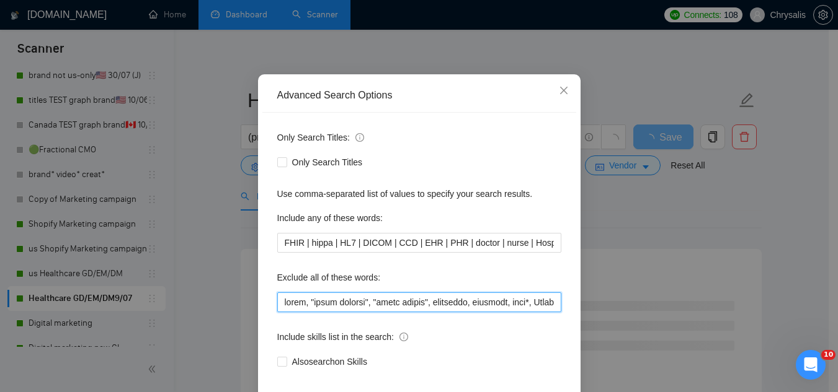
click at [280, 301] on input "text" at bounding box center [419, 303] width 284 height 20
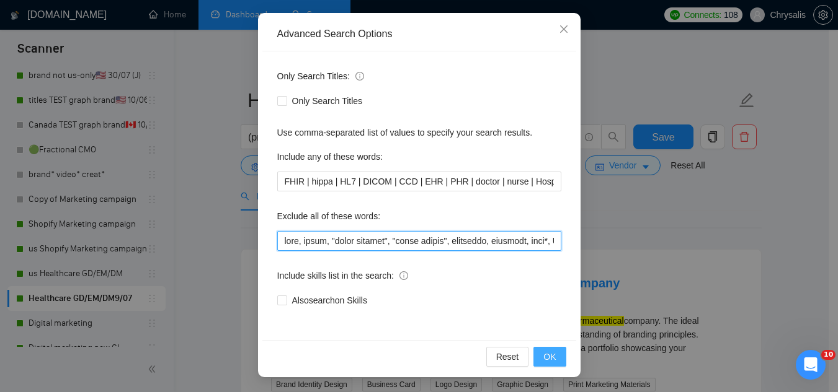
type input "baby, music, "color grading", "store design", furniture, flooring, sock*, Short…"
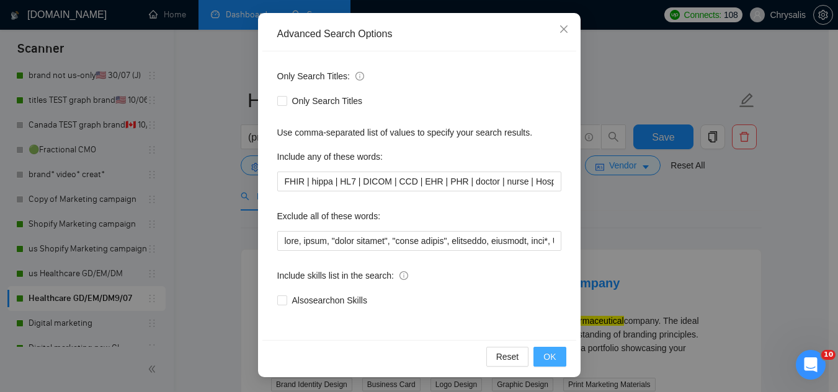
click at [545, 360] on span "OK" at bounding box center [549, 357] width 12 height 14
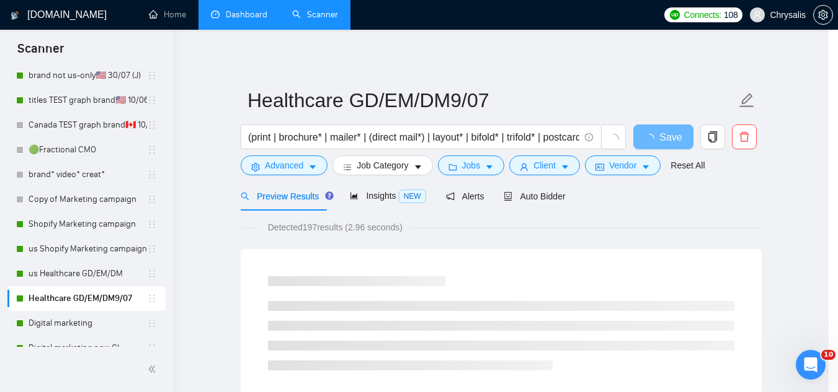
scroll to position [61, 0]
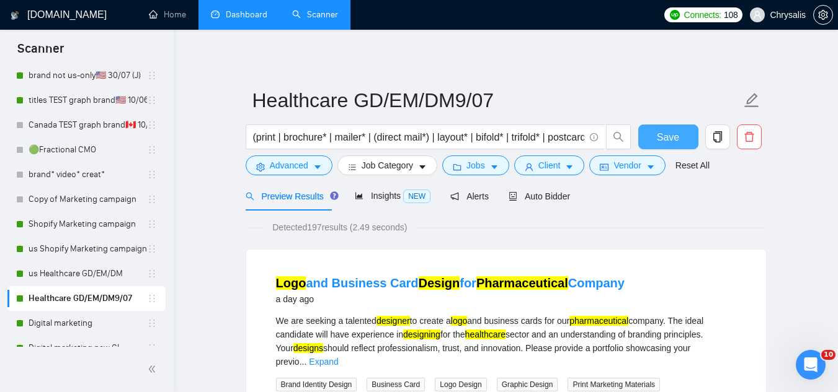
click at [655, 141] on button "Save" at bounding box center [668, 137] width 60 height 25
click at [55, 278] on link "us Healthcare GD/EM/DM" at bounding box center [88, 274] width 118 height 25
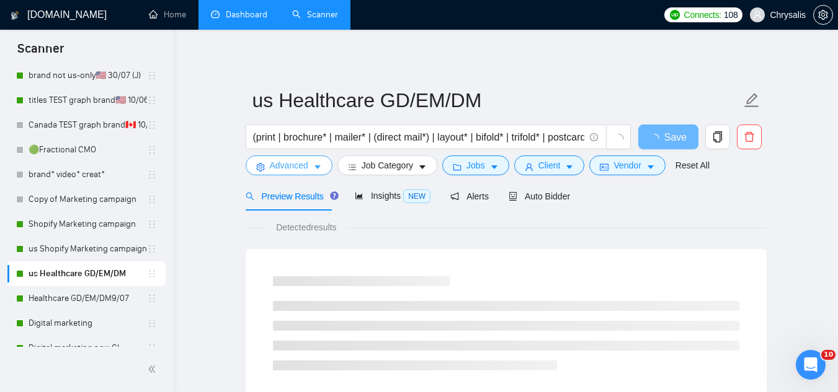
click at [278, 171] on span "Advanced" at bounding box center [289, 166] width 38 height 14
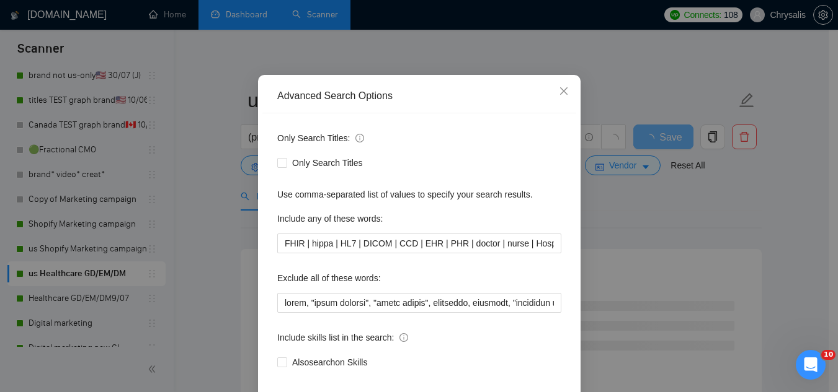
scroll to position [123, 0]
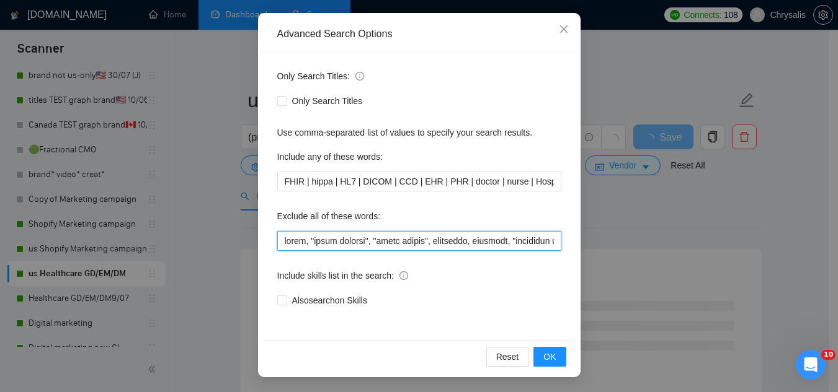
click at [278, 241] on input "text" at bounding box center [419, 241] width 284 height 20
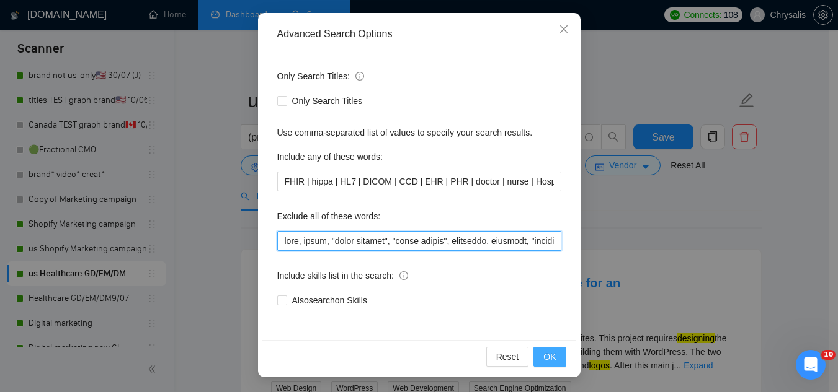
type input "baby, music, "color grading", "store design", furniture, flooring, "pinterest a…"
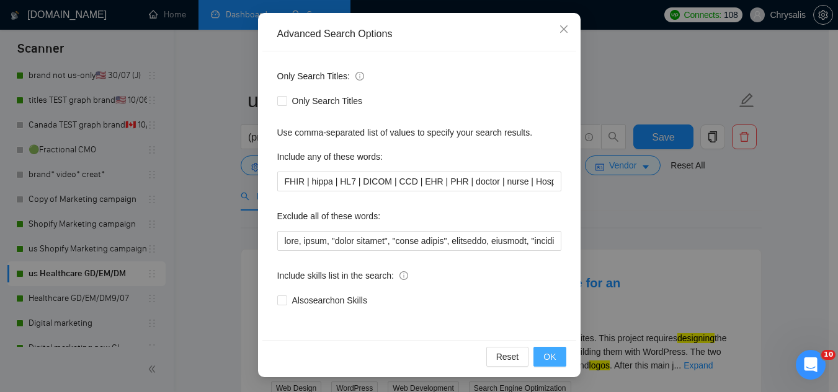
click at [543, 352] on span "OK" at bounding box center [549, 357] width 12 height 14
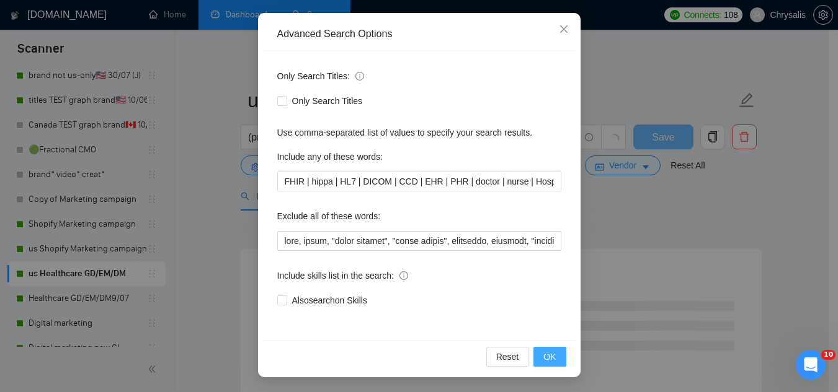
scroll to position [61, 0]
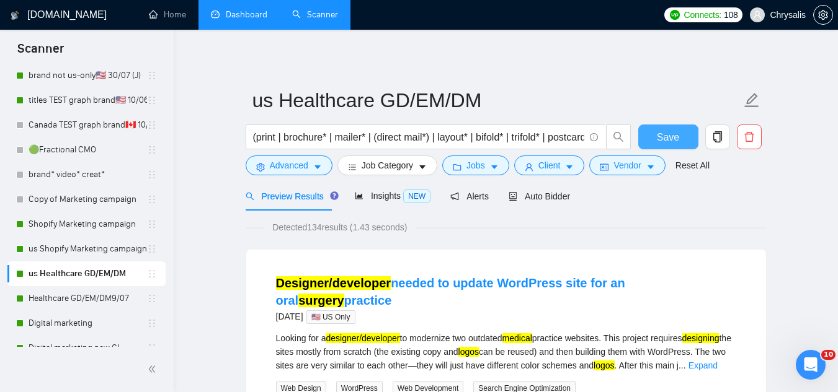
click at [662, 143] on span "Save" at bounding box center [668, 138] width 22 height 16
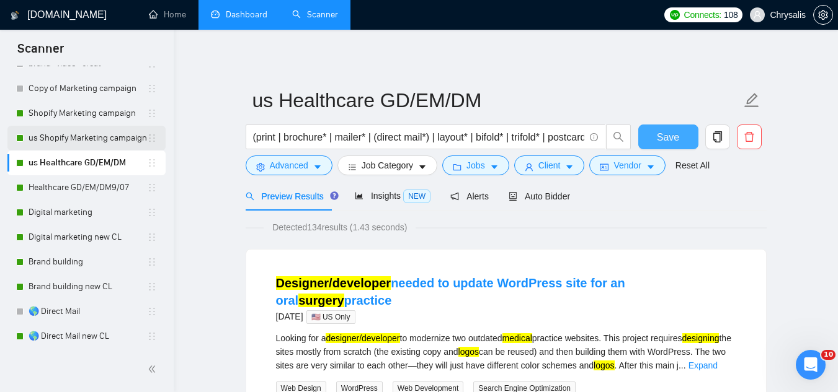
scroll to position [310, 0]
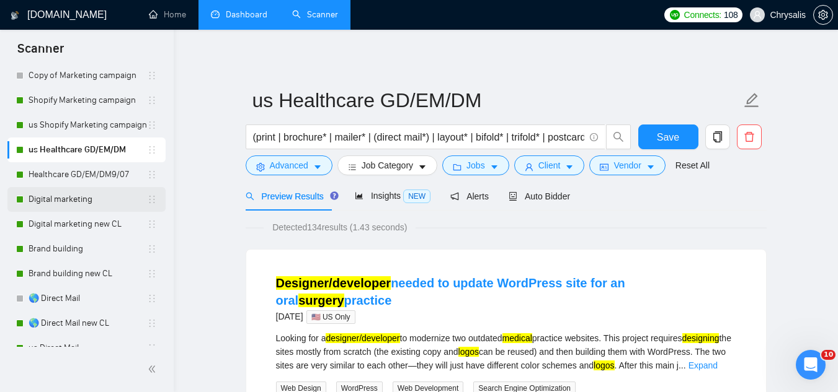
click at [93, 203] on link "Digital marketing" at bounding box center [88, 199] width 118 height 25
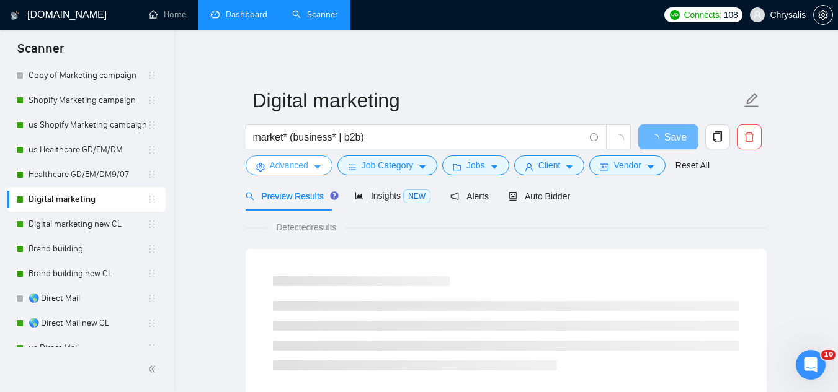
click at [279, 167] on span "Advanced" at bounding box center [289, 166] width 38 height 14
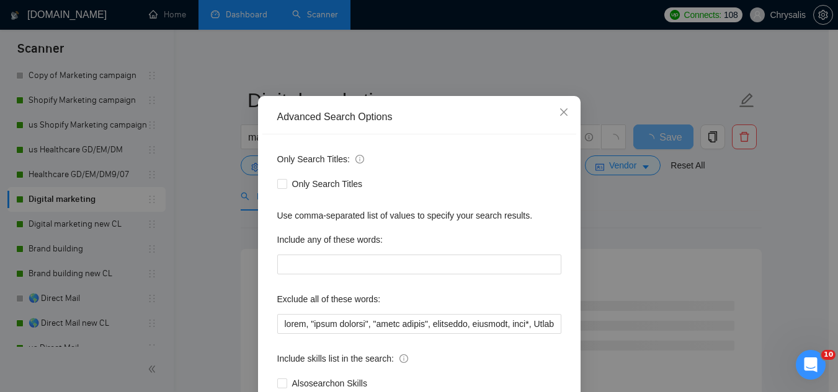
scroll to position [62, 0]
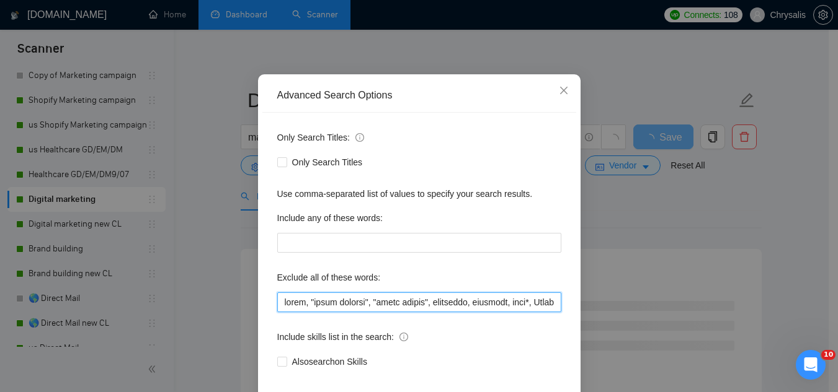
click at [277, 300] on input "text" at bounding box center [419, 303] width 284 height 20
paste input "please send your email here, [PERSON_NAME] 312school"
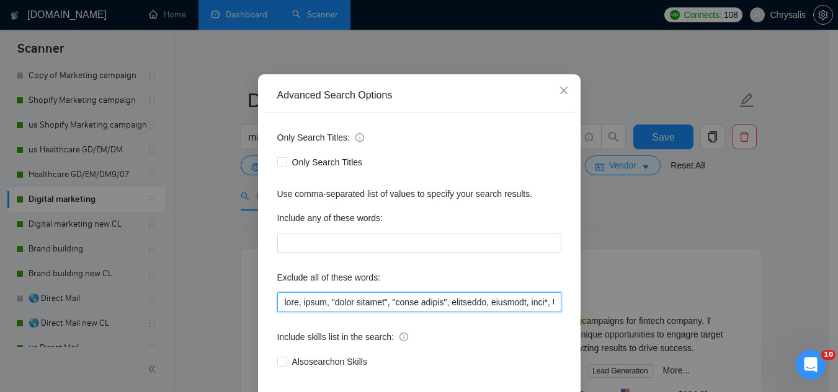
scroll to position [123, 0]
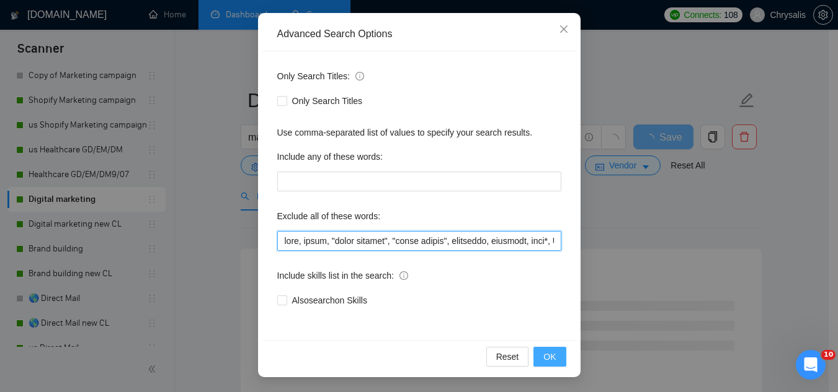
type input "baby, music, "color grading", "store design", furniture, flooring, sock*, Short…"
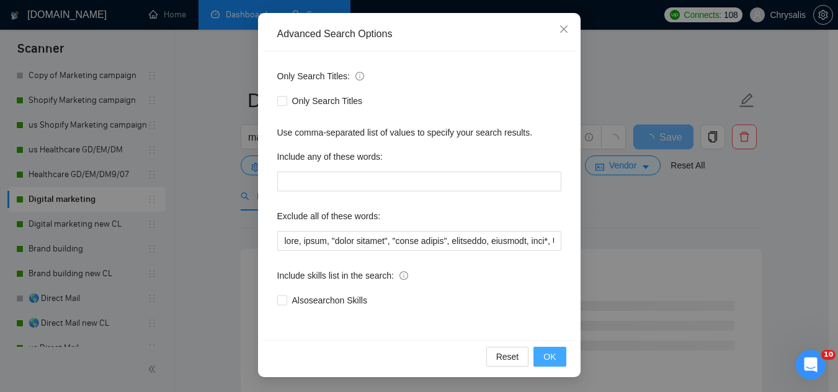
click at [546, 362] on span "OK" at bounding box center [549, 357] width 12 height 14
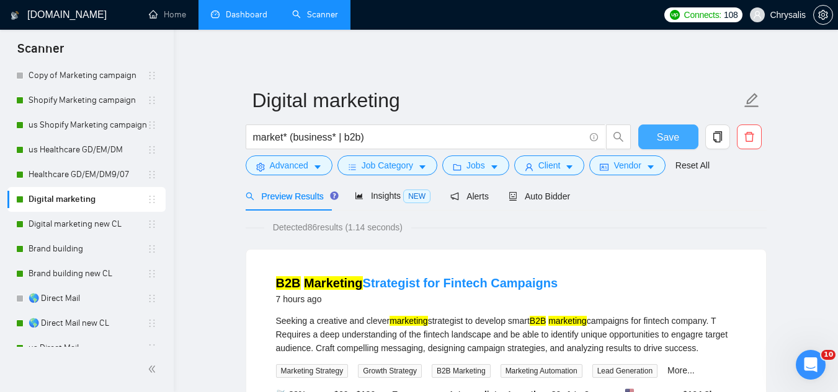
click at [657, 143] on span "Save" at bounding box center [668, 138] width 22 height 16
click at [87, 224] on link "Digital marketing new CL" at bounding box center [88, 224] width 118 height 25
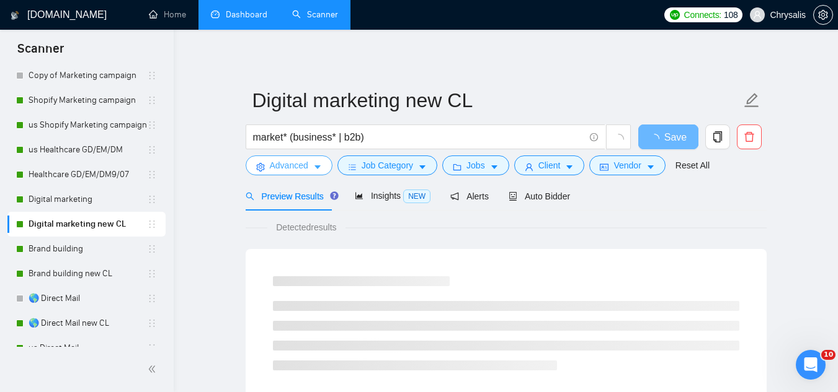
click at [281, 169] on span "Advanced" at bounding box center [289, 166] width 38 height 14
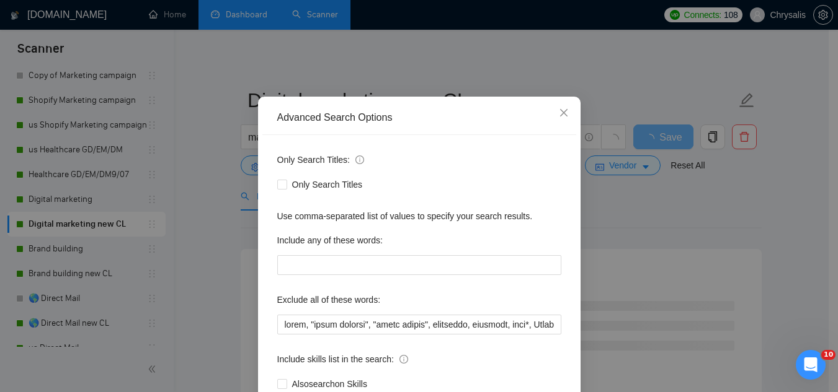
scroll to position [62, 0]
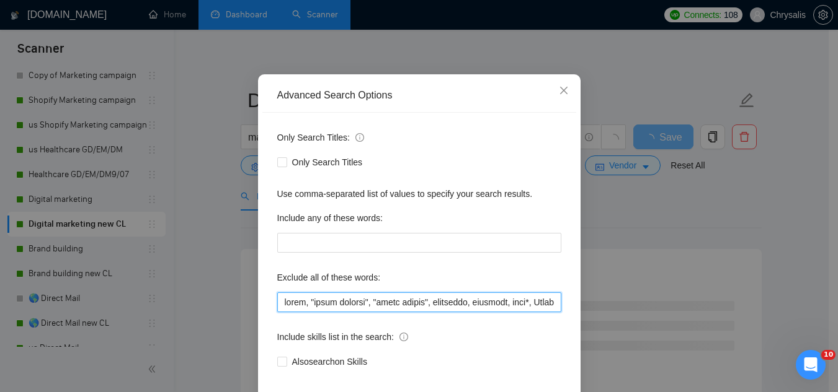
click at [277, 306] on input "text" at bounding box center [419, 303] width 284 height 20
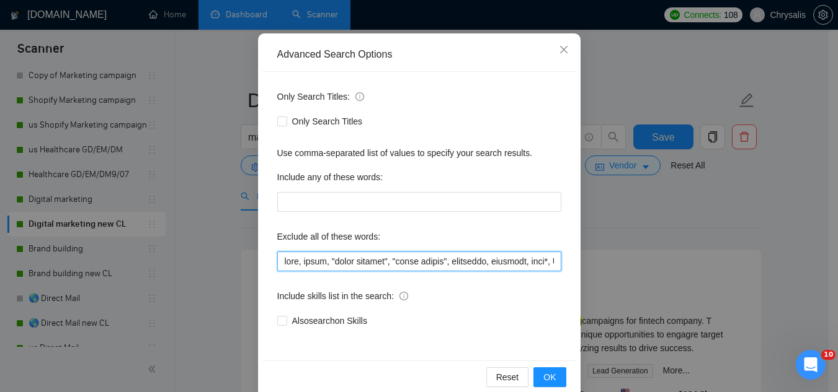
scroll to position [123, 0]
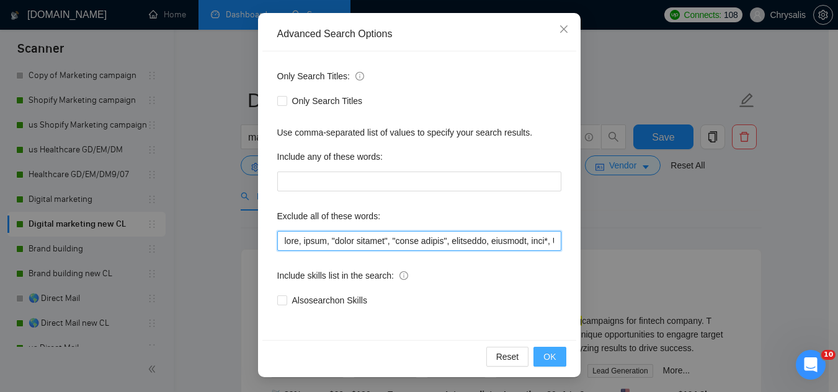
type input "baby, music, "color grading", "store design", furniture, flooring, sock*, Short…"
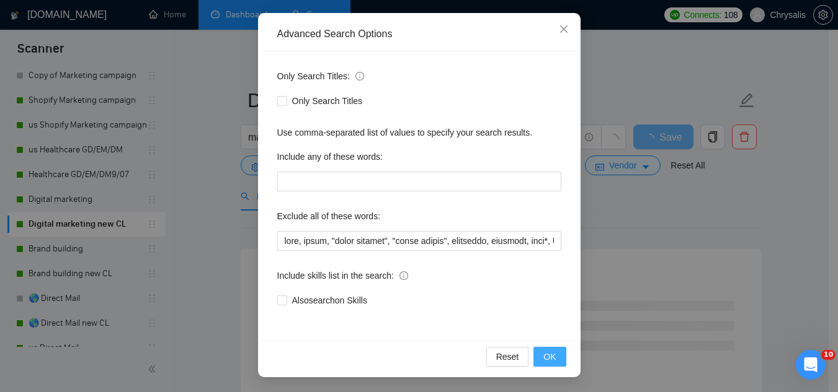
click at [547, 358] on span "OK" at bounding box center [549, 357] width 12 height 14
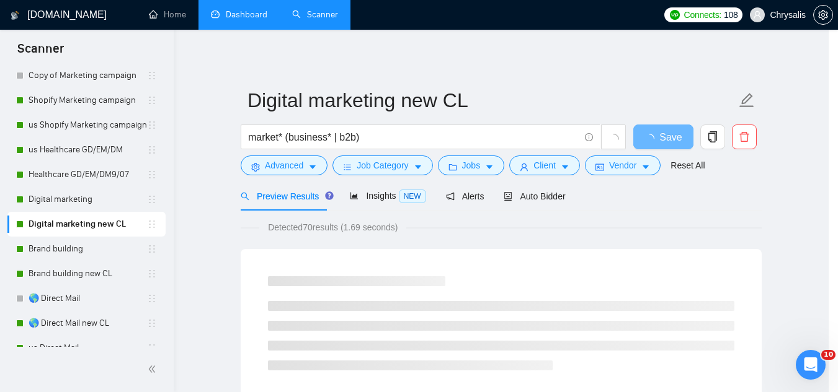
scroll to position [61, 0]
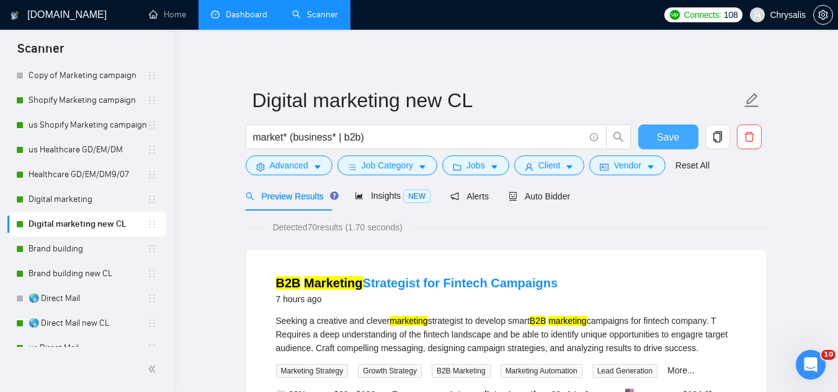
click at [665, 148] on button "Save" at bounding box center [668, 137] width 60 height 25
drag, startPoint x: 76, startPoint y: 254, endPoint x: 107, endPoint y: 250, distance: 31.2
click at [76, 254] on link "Brand building" at bounding box center [88, 249] width 118 height 25
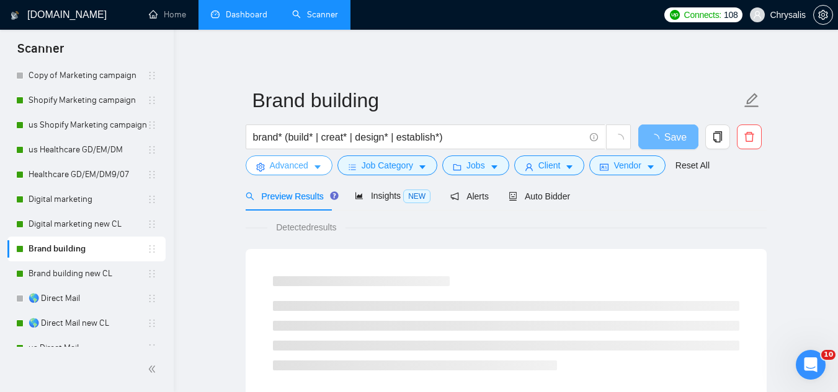
click at [280, 171] on span "Advanced" at bounding box center [289, 166] width 38 height 14
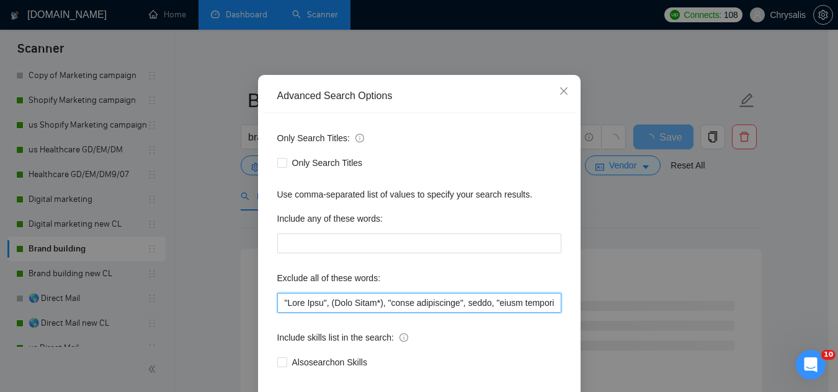
click at [281, 313] on input "text" at bounding box center [419, 303] width 284 height 20
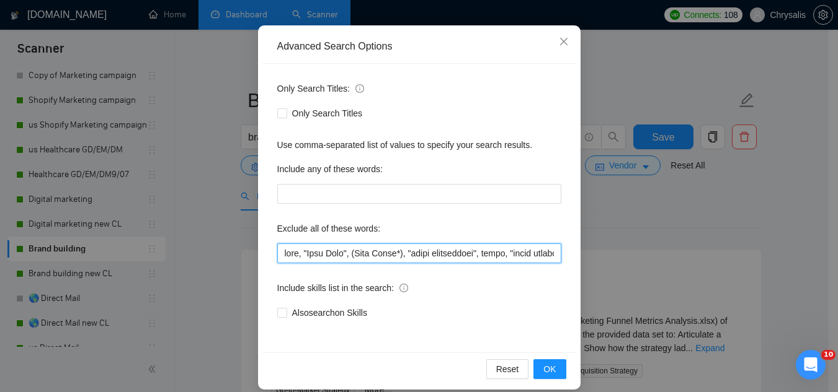
scroll to position [123, 0]
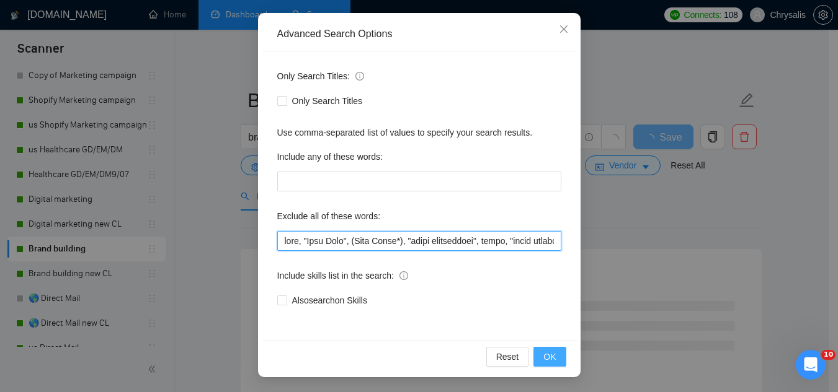
type input "baby, "Card Game", (Wall Mural*), "event coordinator", music, "color grading", …"
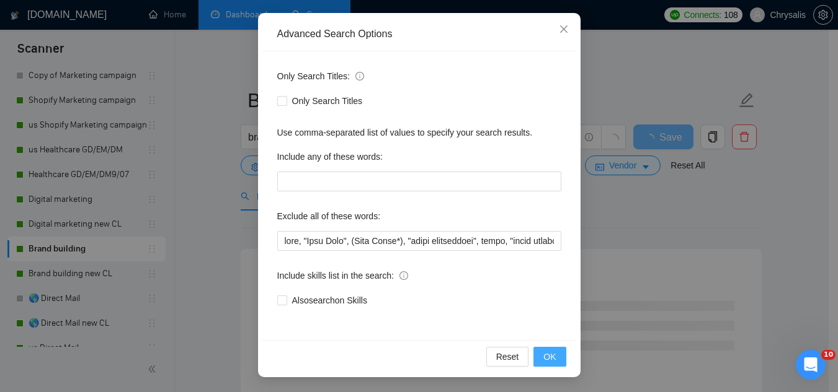
click at [543, 363] on span "OK" at bounding box center [549, 357] width 12 height 14
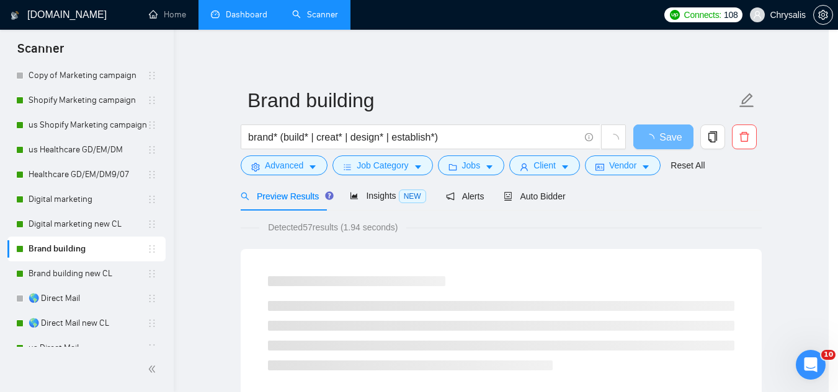
scroll to position [61, 0]
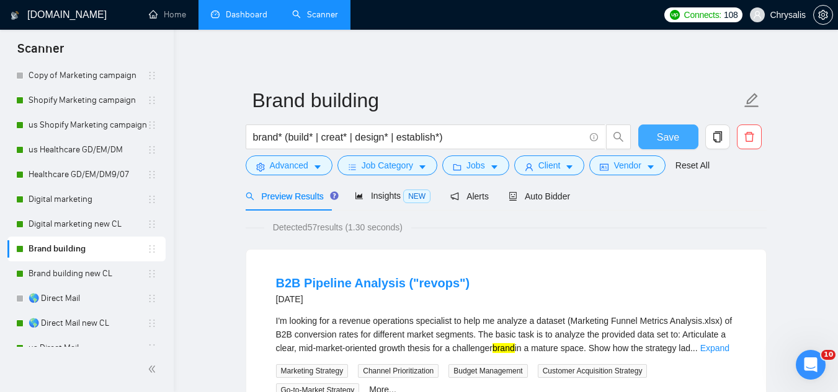
click at [668, 143] on span "Save" at bounding box center [668, 138] width 22 height 16
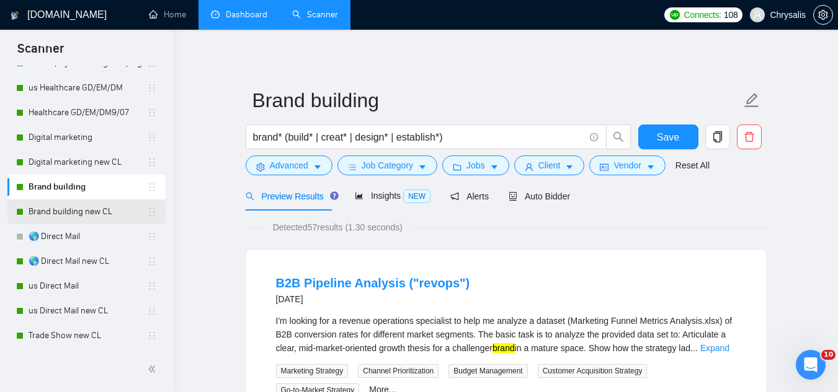
click at [64, 216] on link "Brand building new CL" at bounding box center [88, 212] width 118 height 25
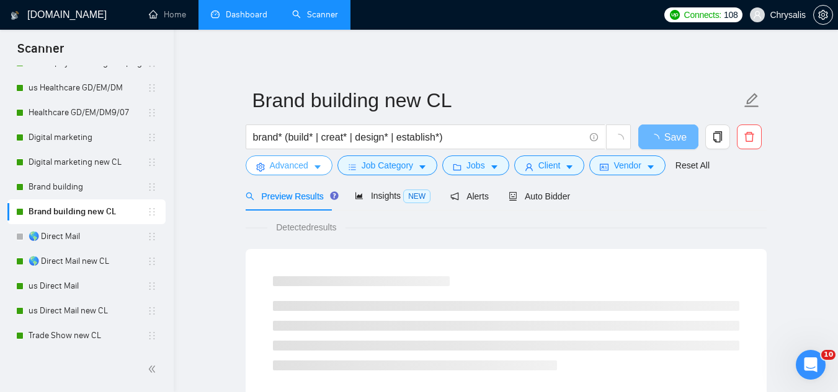
click at [283, 170] on span "Advanced" at bounding box center [289, 166] width 38 height 14
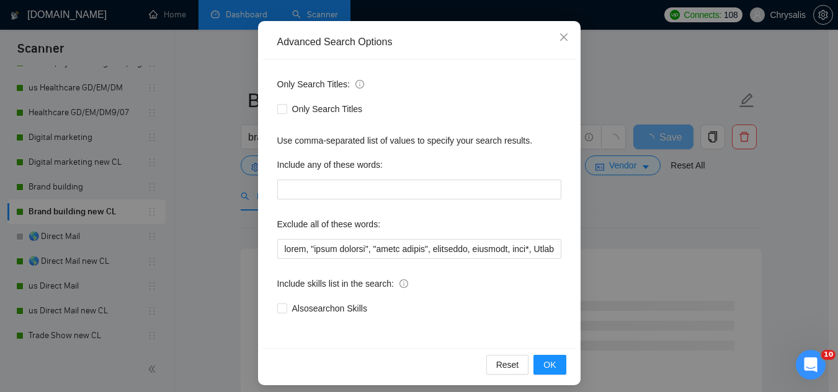
scroll to position [123, 0]
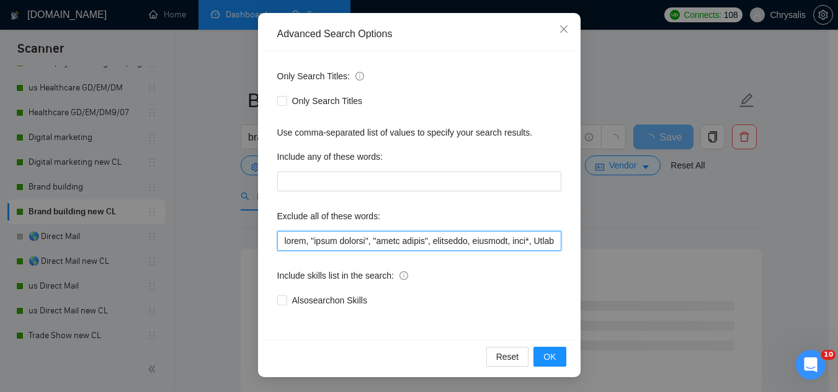
click at [277, 237] on input "text" at bounding box center [419, 241] width 284 height 20
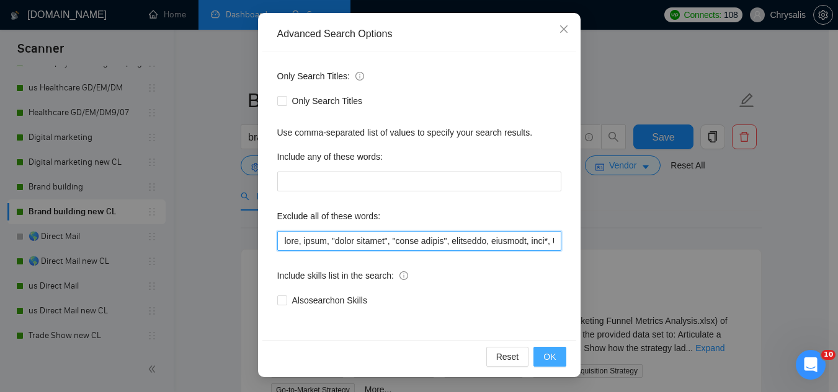
type input "baby, music, "color grading", "store design", furniture, flooring, sock*, Short…"
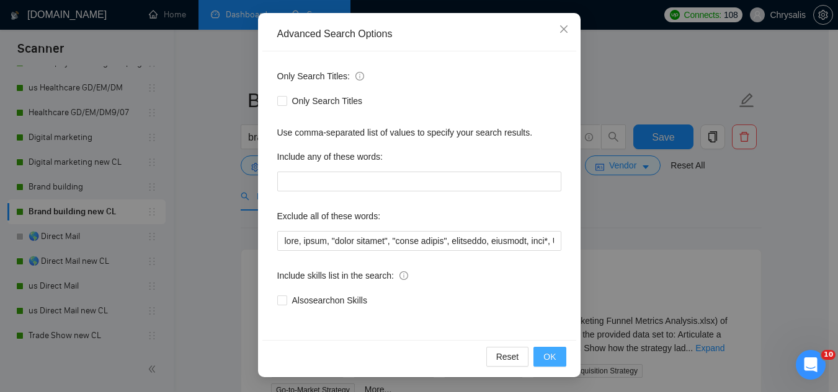
click at [550, 351] on span "OK" at bounding box center [549, 357] width 12 height 14
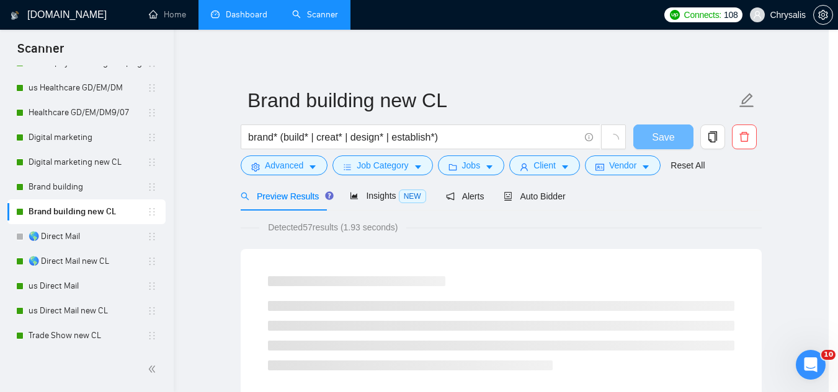
scroll to position [61, 0]
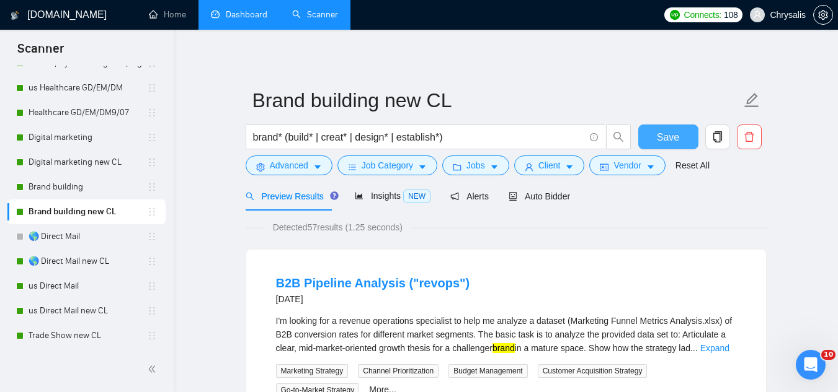
click at [672, 135] on span "Save" at bounding box center [668, 138] width 22 height 16
click at [84, 265] on link "🌎 Direct Mail new CL" at bounding box center [88, 261] width 118 height 25
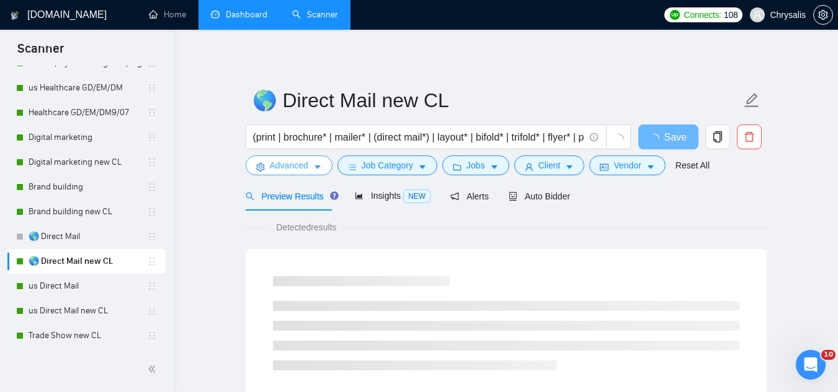
click at [268, 171] on button "Advanced" at bounding box center [289, 166] width 87 height 20
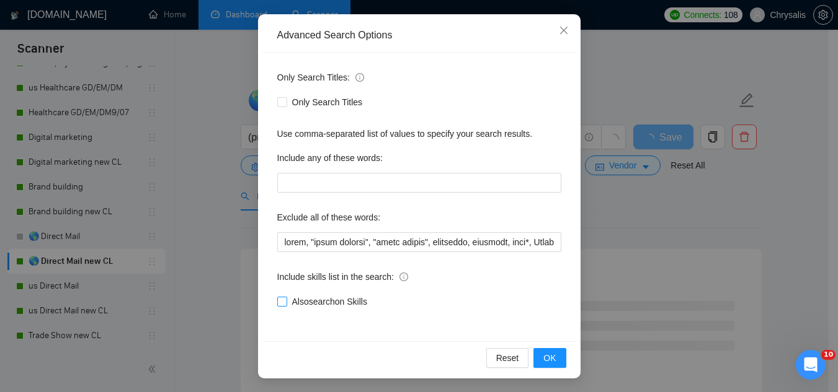
scroll to position [123, 0]
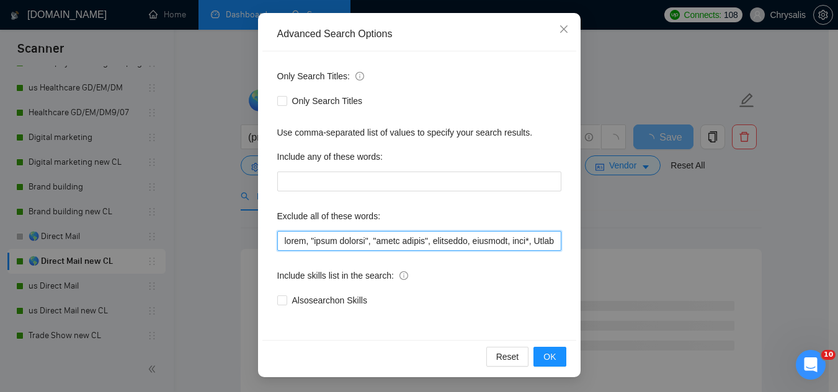
click at [277, 244] on input "text" at bounding box center [419, 241] width 284 height 20
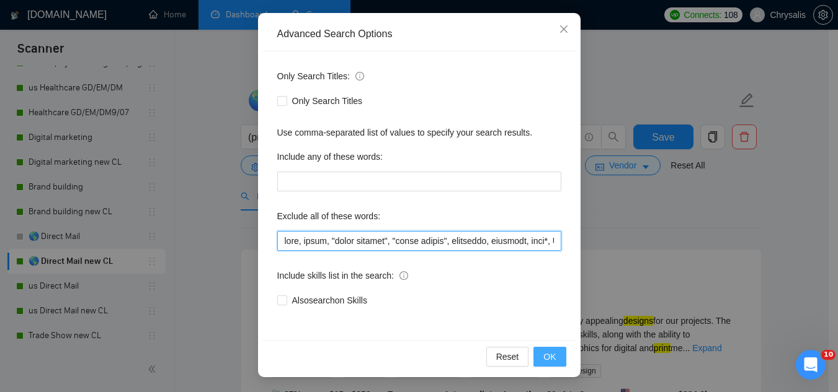
type input "baby, music, "color grading", "store design", furniture, flooring, sock*, Short…"
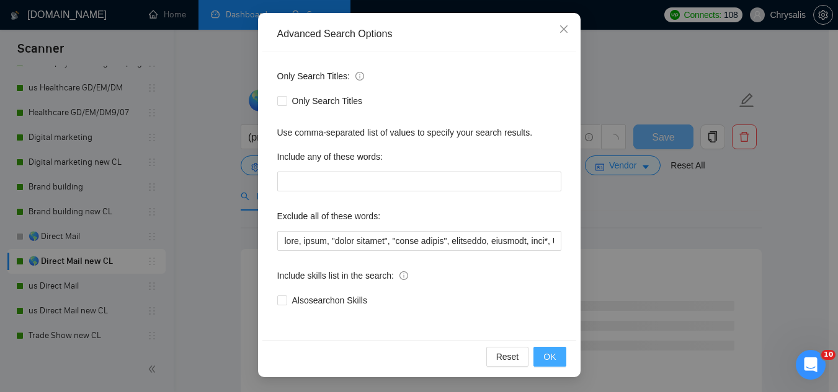
click at [549, 361] on span "OK" at bounding box center [549, 357] width 12 height 14
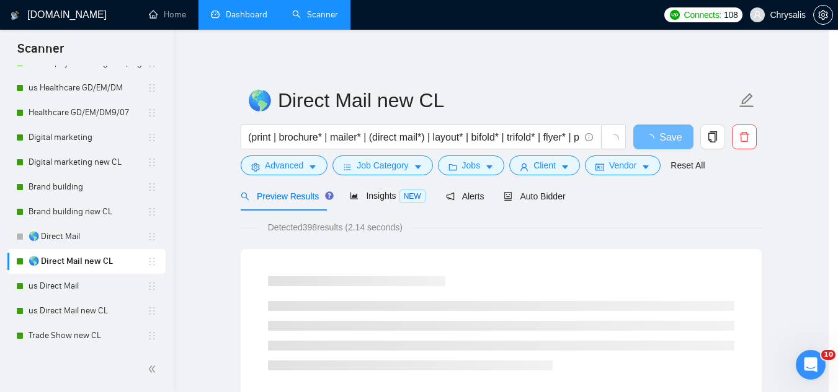
scroll to position [61, 0]
